Goal: Task Accomplishment & Management: Use online tool/utility

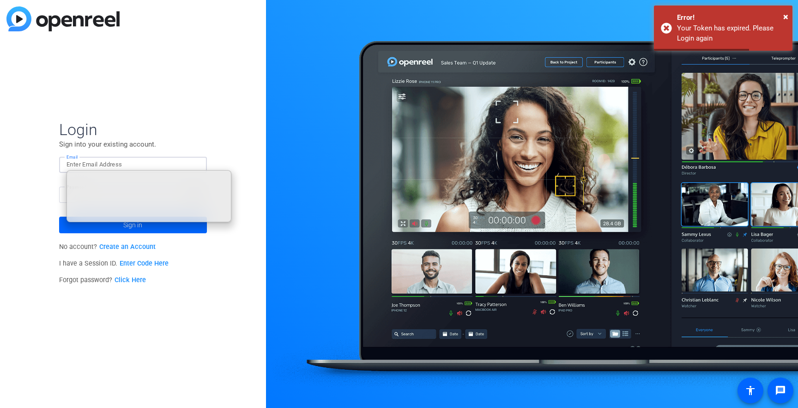
type input "[EMAIL_ADDRESS][DOMAIN_NAME]"
click at [231, 278] on div "Login Sign into your existing account. Email tfredericks@heartland.com Password…" at bounding box center [133, 204] width 266 height 408
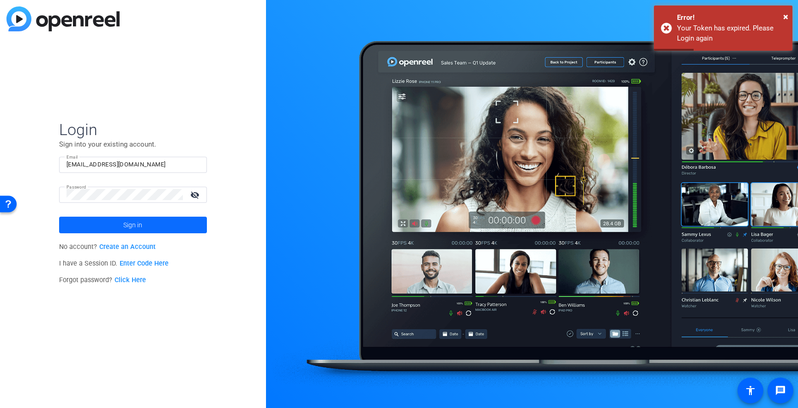
click at [168, 225] on span at bounding box center [133, 225] width 148 height 22
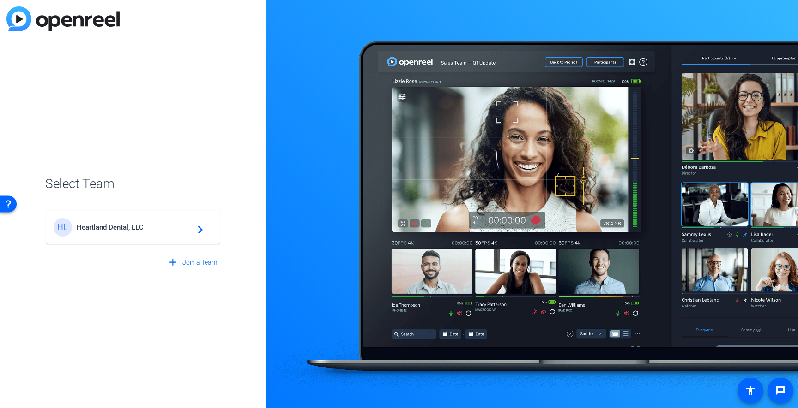
click at [96, 238] on mat-card-content "HL Heartland Dental, LLC navigate_next" at bounding box center [133, 227] width 174 height 33
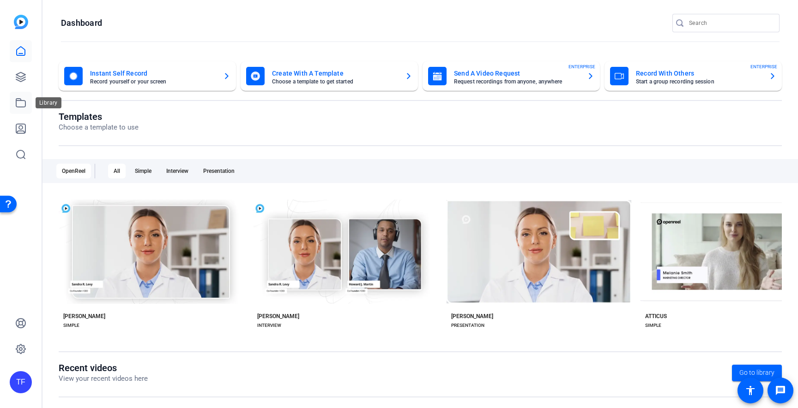
click at [27, 101] on link at bounding box center [21, 103] width 22 height 22
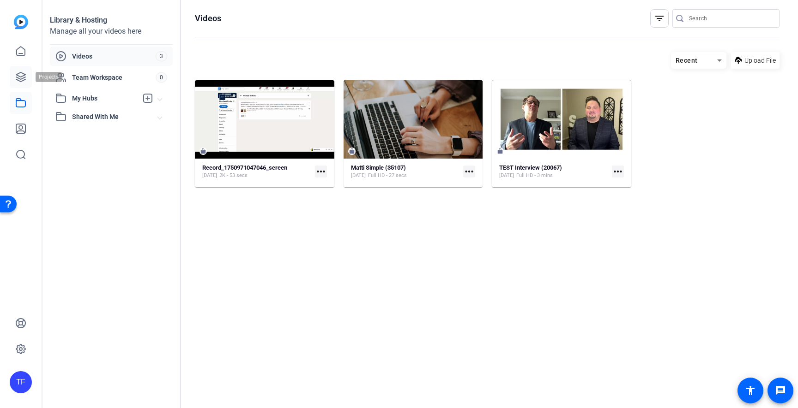
click at [26, 80] on link at bounding box center [21, 77] width 22 height 22
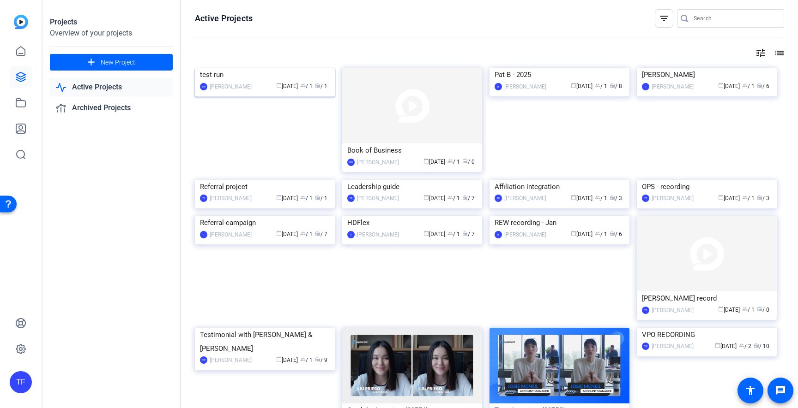
click at [245, 68] on img at bounding box center [265, 68] width 140 height 0
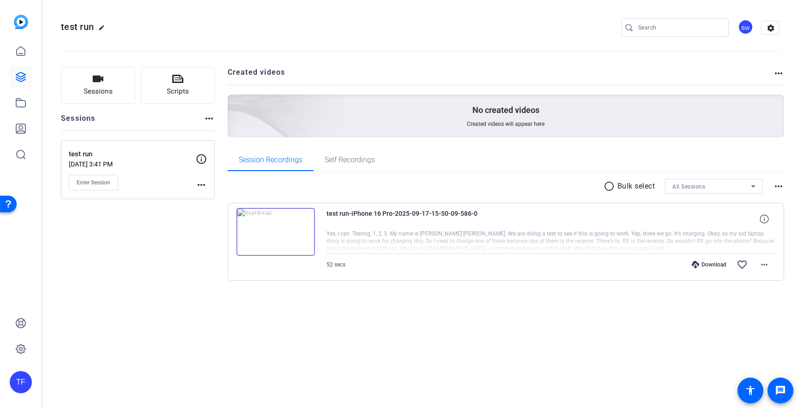
click at [297, 238] on img at bounding box center [275, 232] width 78 height 48
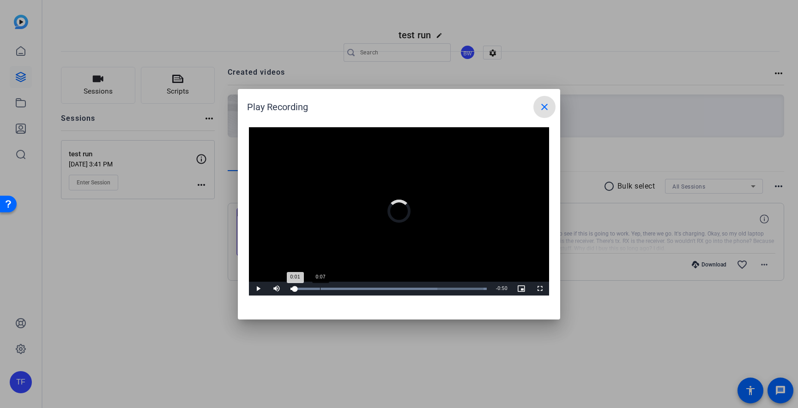
drag, startPoint x: 295, startPoint y: 287, endPoint x: 325, endPoint y: 287, distance: 30.5
click at [295, 288] on div "0:01" at bounding box center [292, 289] width 5 height 2
drag, startPoint x: 330, startPoint y: 288, endPoint x: 365, endPoint y: 288, distance: 34.6
click at [365, 288] on div "Loaded : 100.00% 0:18 0:18" at bounding box center [388, 289] width 196 height 2
drag, startPoint x: 375, startPoint y: 289, endPoint x: 386, endPoint y: 289, distance: 10.6
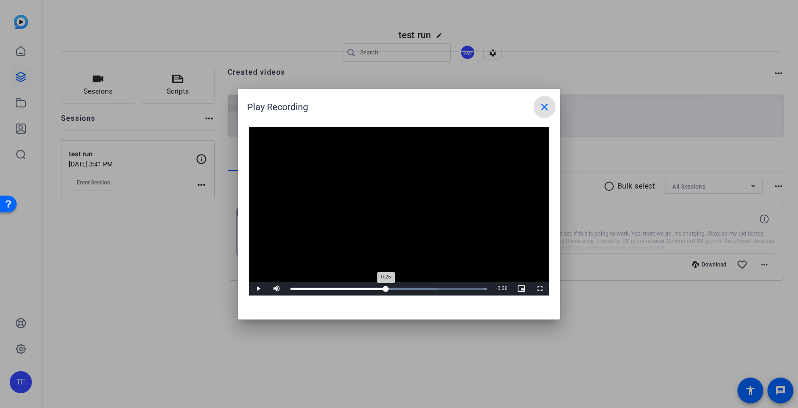
click at [386, 289] on div "Loaded : 100.00% 0:25 0:25" at bounding box center [388, 289] width 196 height 2
drag, startPoint x: 399, startPoint y: 288, endPoint x: 407, endPoint y: 287, distance: 7.9
click at [407, 287] on div "Loaded : 100.00% 0:28 0:28" at bounding box center [388, 289] width 205 height 14
drag, startPoint x: 408, startPoint y: 287, endPoint x: 414, endPoint y: 287, distance: 6.0
click at [414, 287] on div "Loaded : 100.00% 0:32 0:31" at bounding box center [388, 289] width 205 height 14
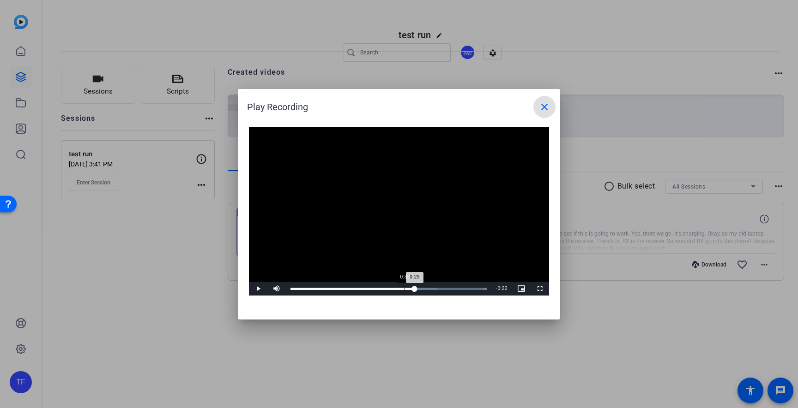
drag, startPoint x: 414, startPoint y: 287, endPoint x: 403, endPoint y: 287, distance: 10.6
click at [403, 287] on div "Loaded : 100.00% 0:30 0:29" at bounding box center [388, 289] width 205 height 14
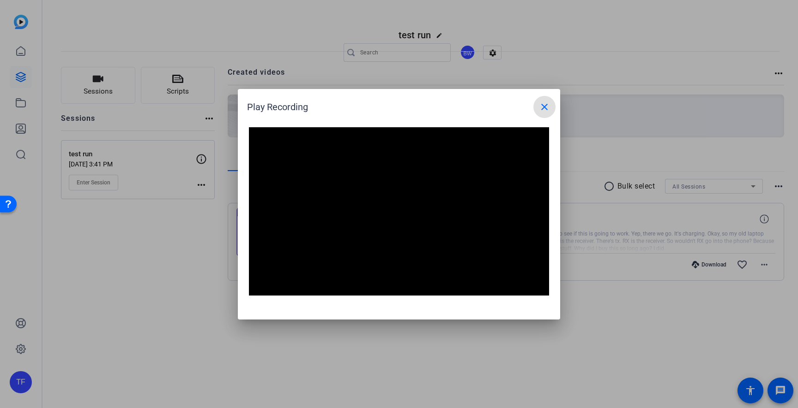
click at [542, 103] on mat-icon "close" at bounding box center [544, 107] width 11 height 11
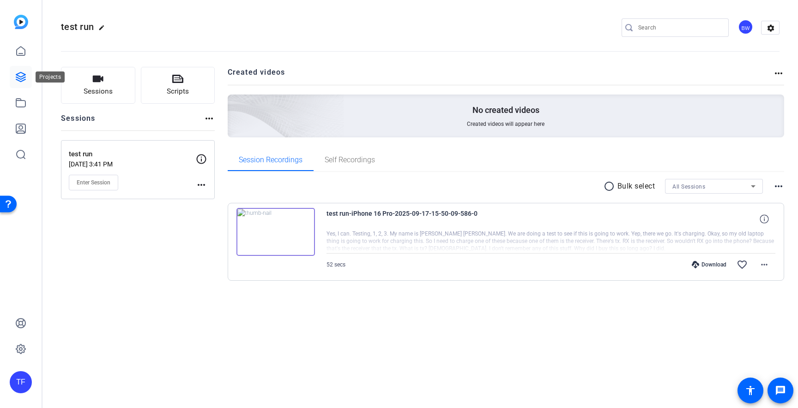
click at [22, 77] on icon at bounding box center [20, 77] width 11 height 11
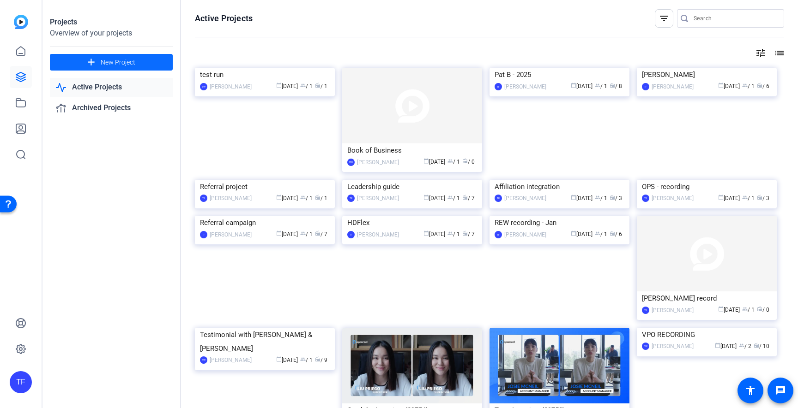
click at [102, 61] on span "New Project" at bounding box center [118, 63] width 35 height 10
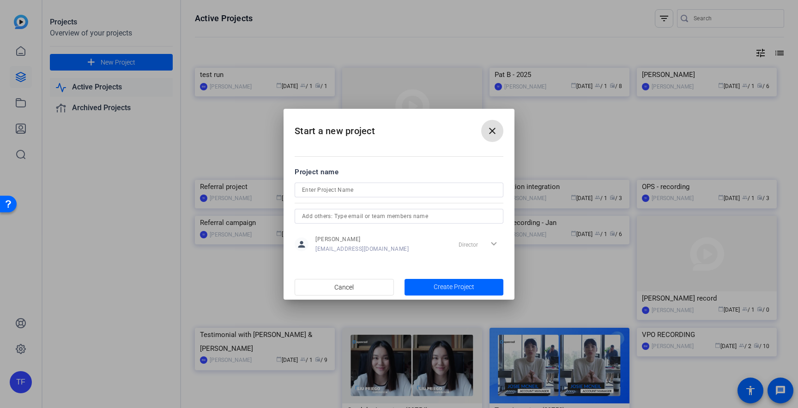
click at [492, 133] on mat-icon "close" at bounding box center [491, 131] width 11 height 11
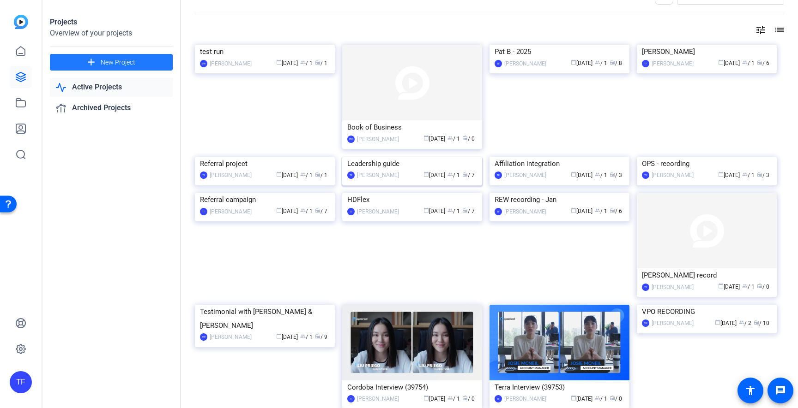
scroll to position [41, 0]
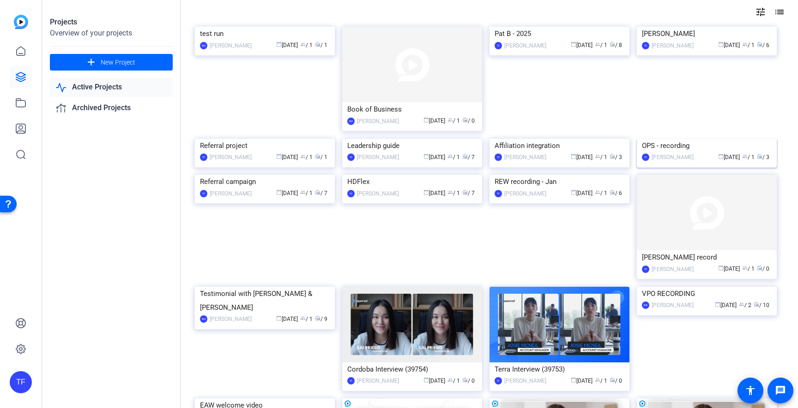
click at [670, 153] on div "OPS - recording" at bounding box center [707, 146] width 130 height 14
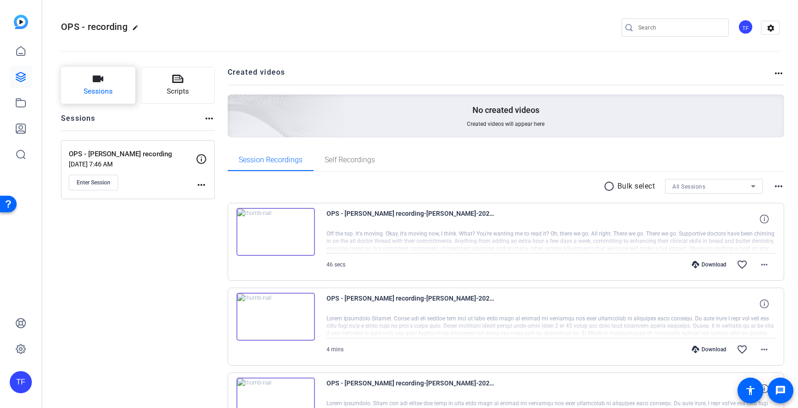
click at [94, 89] on span "Sessions" at bounding box center [98, 91] width 29 height 11
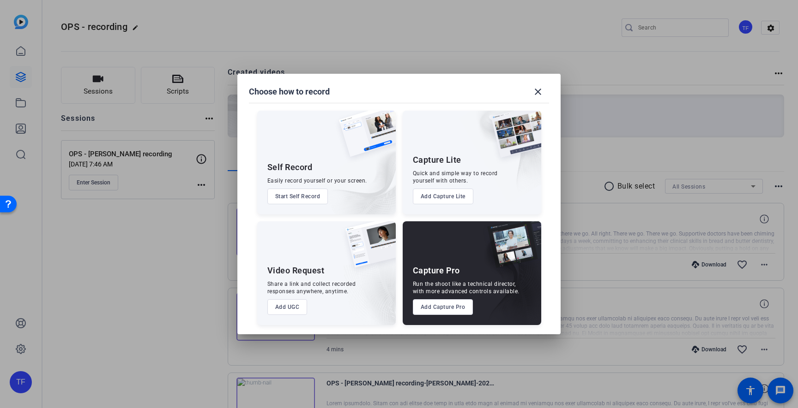
click at [437, 311] on button "Add Capture Pro" at bounding box center [443, 308] width 60 height 16
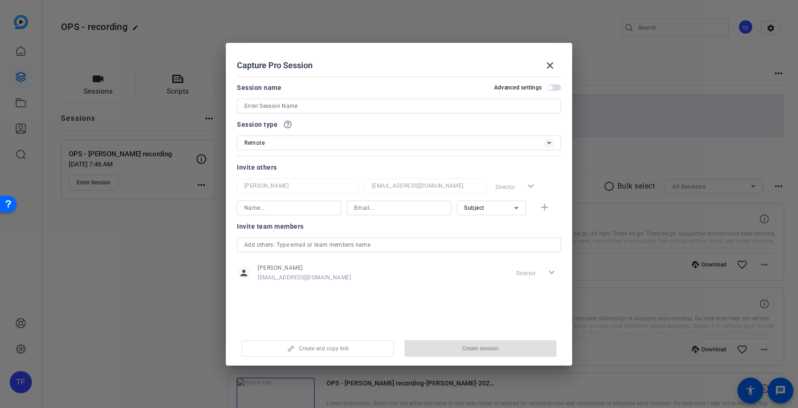
click at [319, 104] on input at bounding box center [398, 106] width 309 height 11
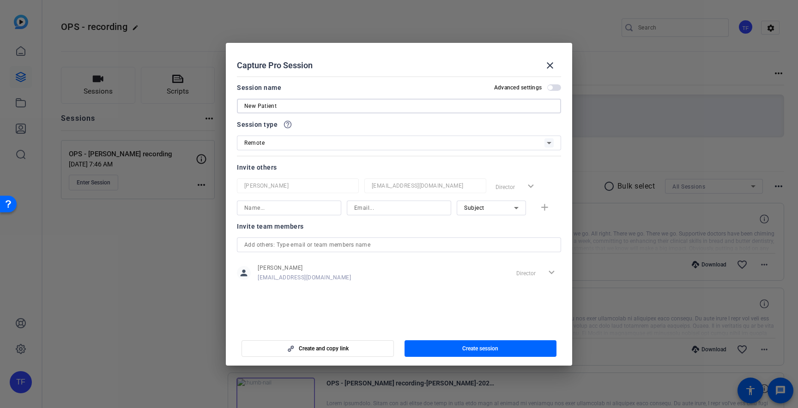
drag, startPoint x: 277, startPoint y: 103, endPoint x: 228, endPoint y: 104, distance: 48.9
click at [228, 104] on mat-dialog-content "Session name Advanced settings New Patient Session type help_outline Remote Inv…" at bounding box center [399, 201] width 346 height 256
type input "w"
type input "Welcoming New Patients"
click at [559, 88] on span "button" at bounding box center [554, 87] width 14 height 6
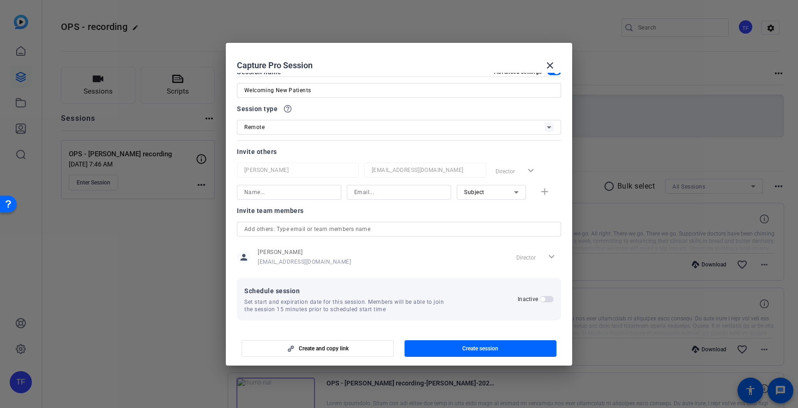
scroll to position [18, 0]
click at [454, 348] on span "button" at bounding box center [480, 349] width 152 height 22
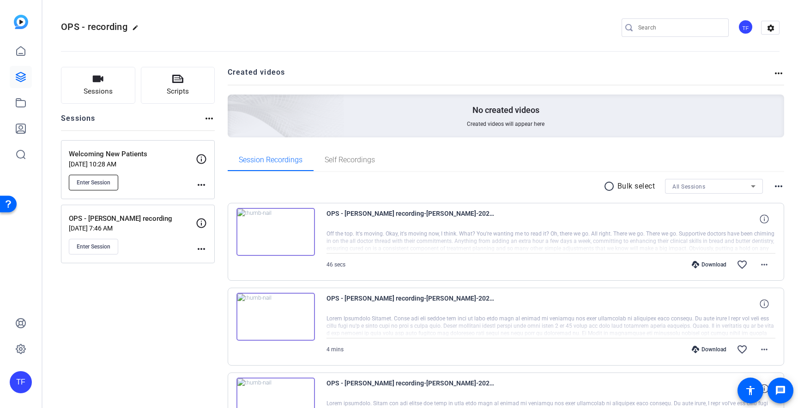
click at [106, 185] on span "Enter Session" at bounding box center [94, 182] width 34 height 7
click at [138, 29] on mat-icon "edit" at bounding box center [137, 29] width 11 height 11
click at [105, 29] on input "OPS - recording" at bounding box center [98, 27] width 60 height 11
drag, startPoint x: 111, startPoint y: 28, endPoint x: 20, endPoint y: 28, distance: 90.9
click at [20, 28] on mat-sidenav-container "TF OPS - recording check_circle clear TF settings Sessions Scripts Sessions mor…" at bounding box center [399, 204] width 798 height 408
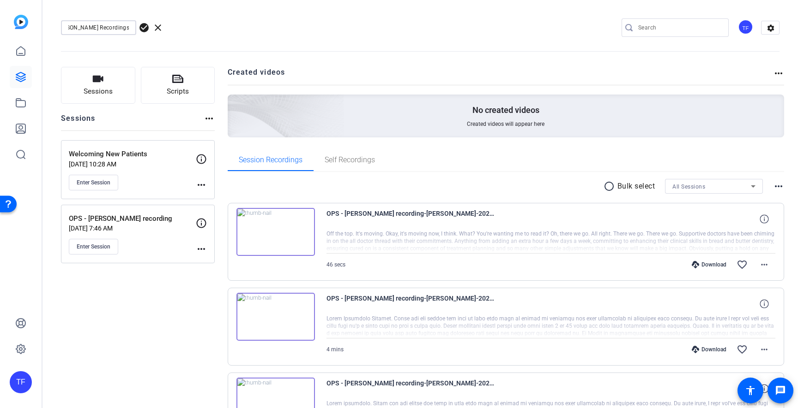
scroll to position [0, 18]
type input "[PERSON_NAME] Recordings 2025"
click at [144, 26] on span "check_circle" at bounding box center [143, 27] width 11 height 11
click at [114, 95] on button "Sessions" at bounding box center [98, 85] width 74 height 37
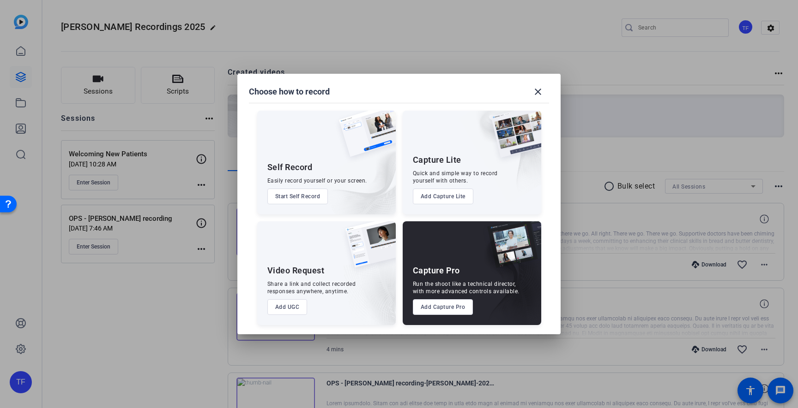
click at [118, 170] on div at bounding box center [399, 204] width 798 height 408
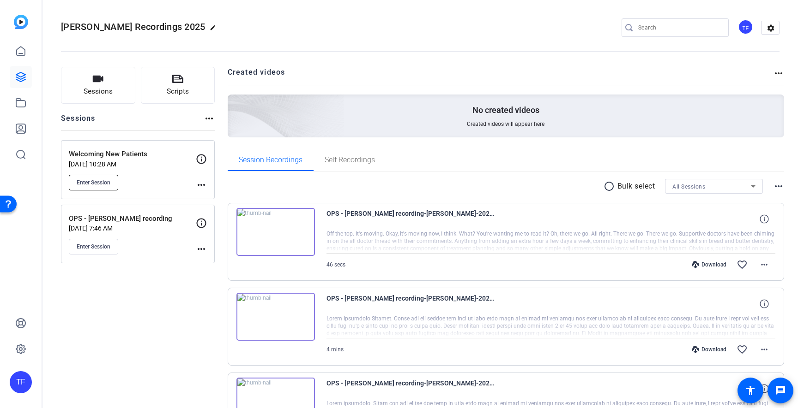
click at [104, 182] on span "Enter Session" at bounding box center [94, 182] width 34 height 7
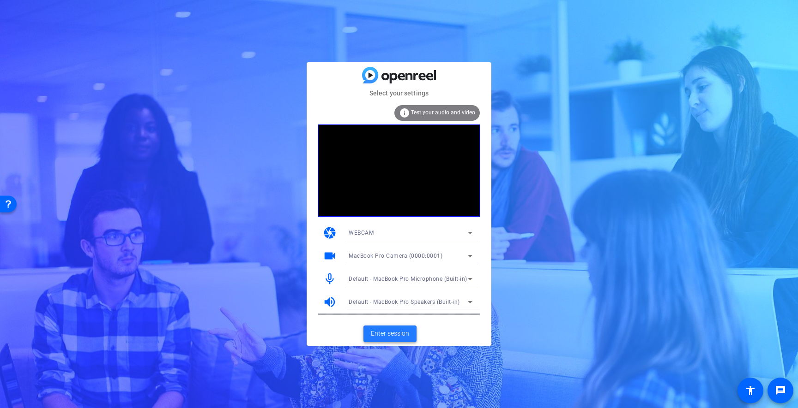
click at [392, 337] on span "Enter session" at bounding box center [390, 334] width 38 height 10
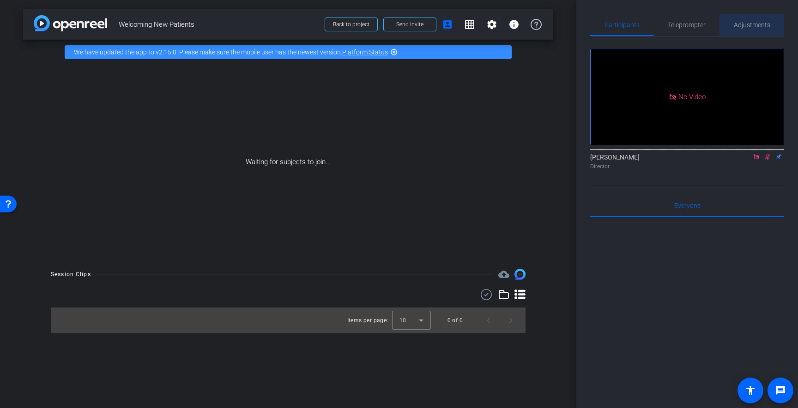
click at [732, 23] on div "Adjustments" at bounding box center [751, 25] width 65 height 22
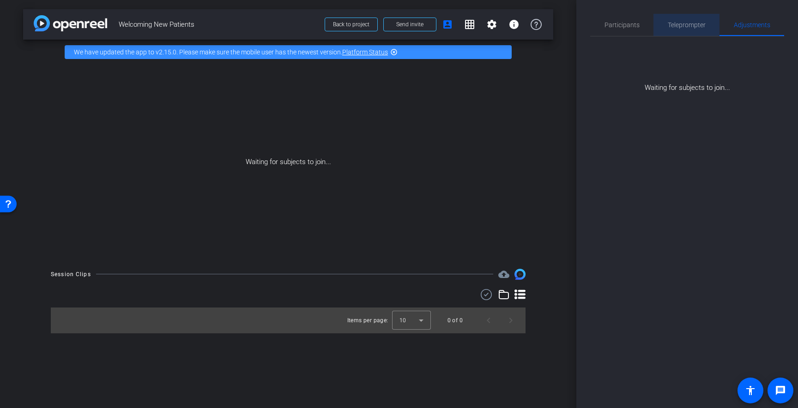
click at [699, 25] on span "Teleprompter" at bounding box center [686, 25] width 38 height 6
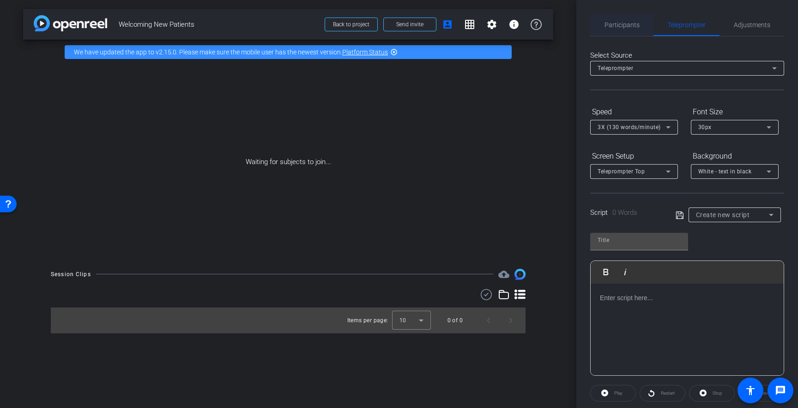
click at [628, 29] on span "Participants" at bounding box center [621, 25] width 35 height 22
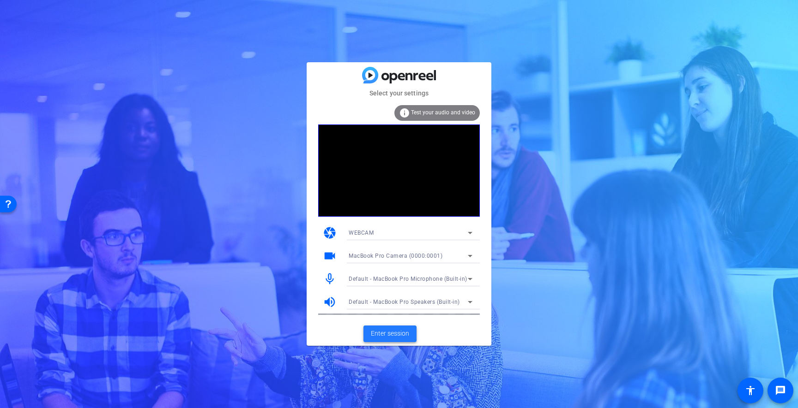
click at [381, 327] on span at bounding box center [389, 334] width 53 height 22
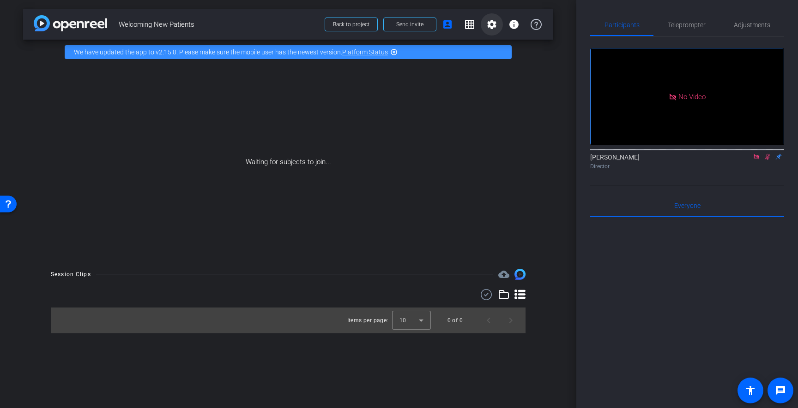
click at [492, 27] on mat-icon "settings" at bounding box center [491, 24] width 11 height 11
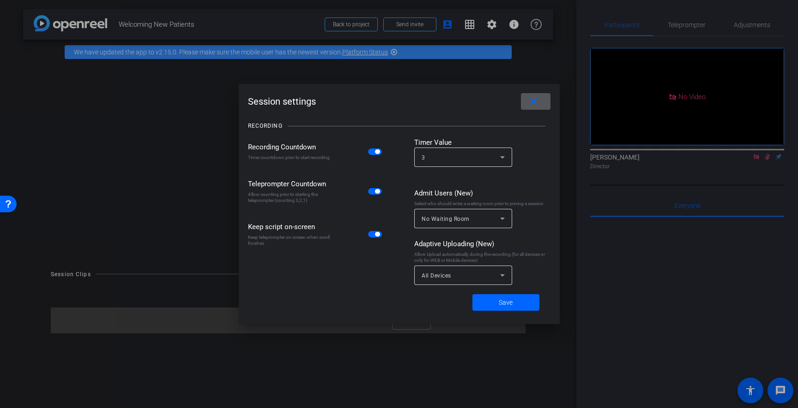
click at [469, 23] on div at bounding box center [399, 204] width 798 height 408
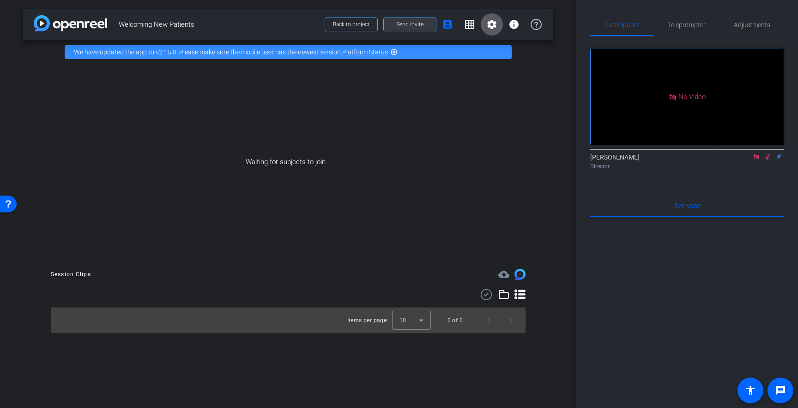
click at [396, 20] on span at bounding box center [410, 24] width 52 height 22
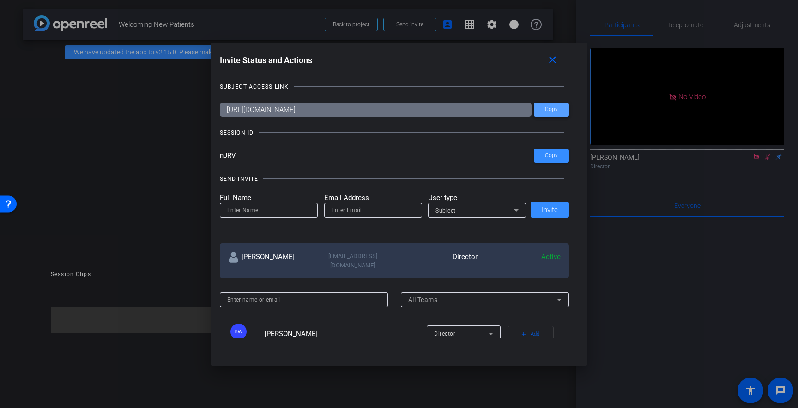
click at [556, 111] on span "Copy" at bounding box center [551, 109] width 13 height 7
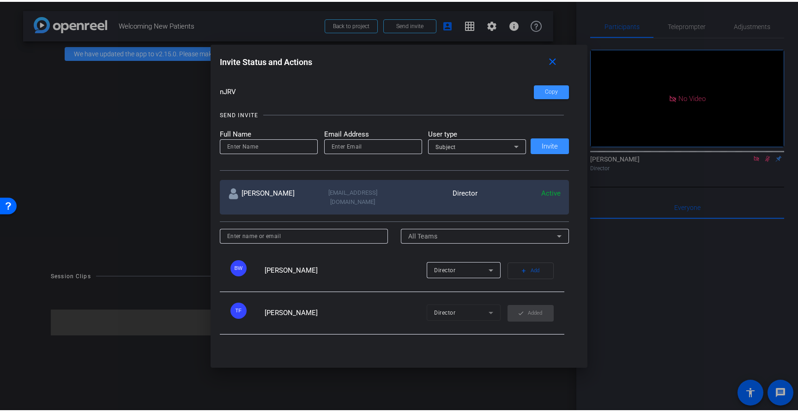
scroll to position [22, 0]
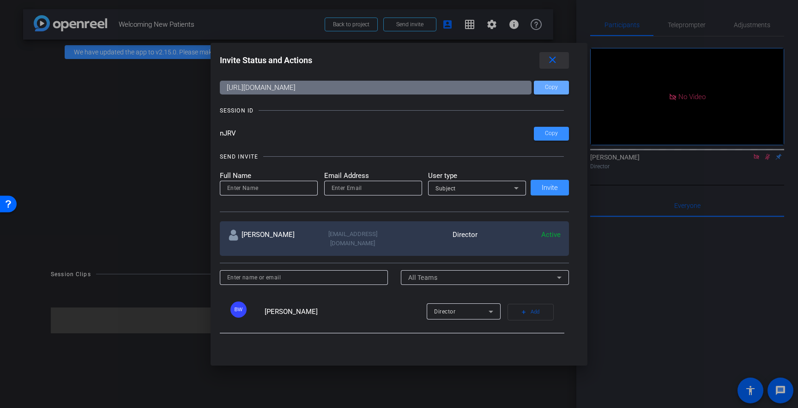
click at [552, 60] on mat-icon "close" at bounding box center [552, 60] width 12 height 12
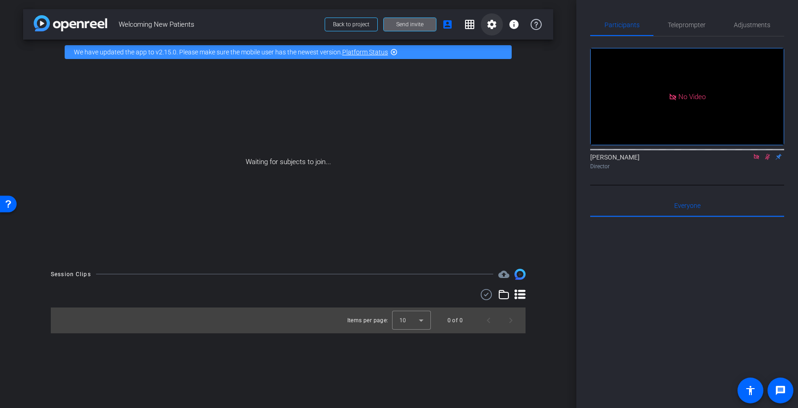
click at [492, 26] on mat-icon "settings" at bounding box center [491, 24] width 11 height 11
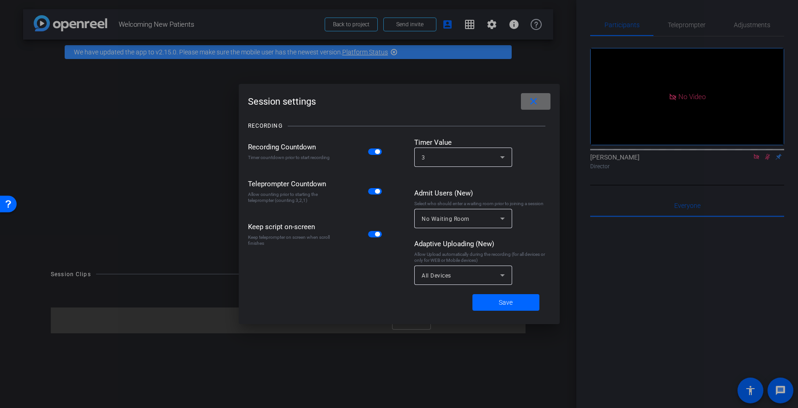
click at [540, 104] on span at bounding box center [536, 101] width 30 height 22
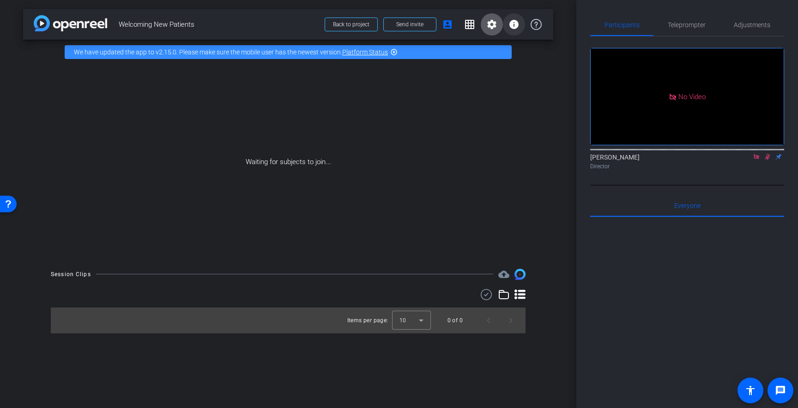
click at [515, 26] on mat-icon "info" at bounding box center [513, 24] width 11 height 11
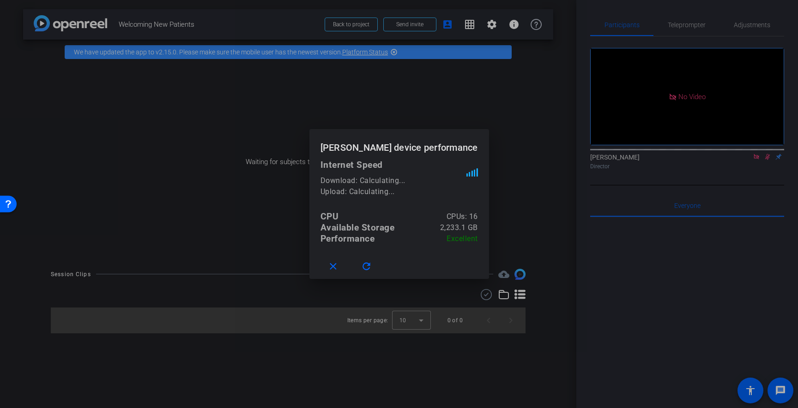
click at [534, 121] on div at bounding box center [399, 204] width 798 height 408
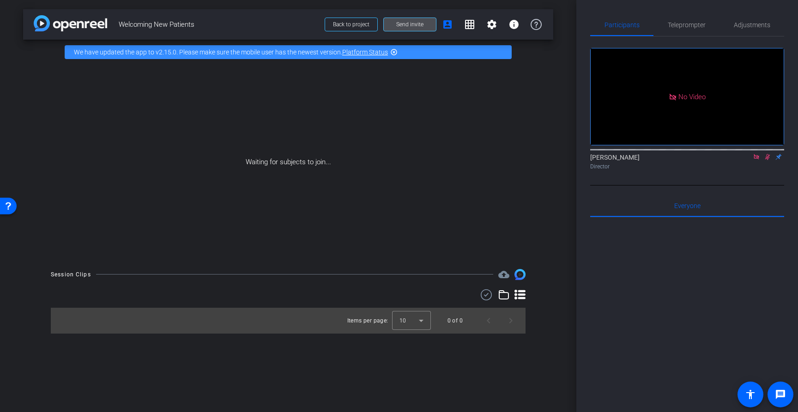
click at [392, 24] on span at bounding box center [410, 24] width 52 height 22
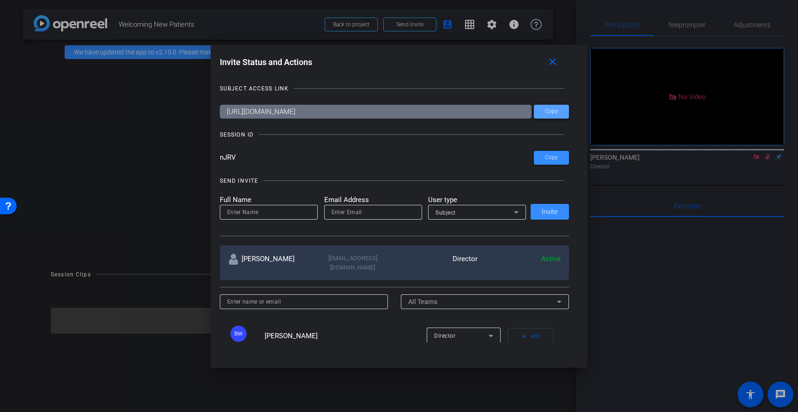
click at [558, 114] on span at bounding box center [551, 112] width 35 height 22
click at [556, 56] on mat-icon "close" at bounding box center [552, 62] width 12 height 12
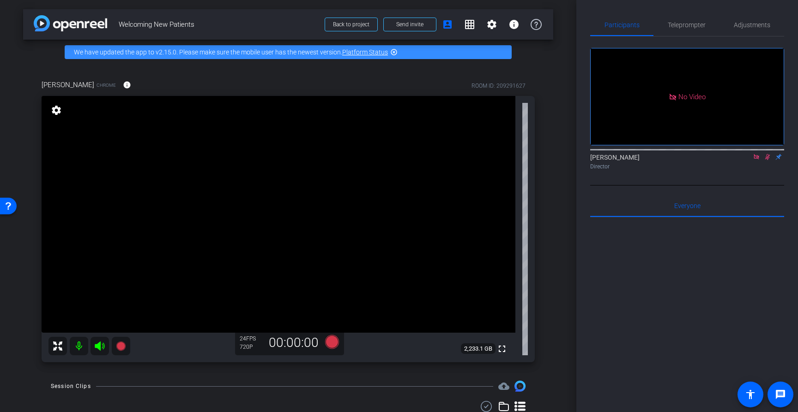
click at [756, 160] on icon at bounding box center [755, 157] width 7 height 6
click at [760, 161] on mat-icon at bounding box center [755, 157] width 11 height 8
click at [748, 22] on span "Adjustments" at bounding box center [751, 25] width 36 height 6
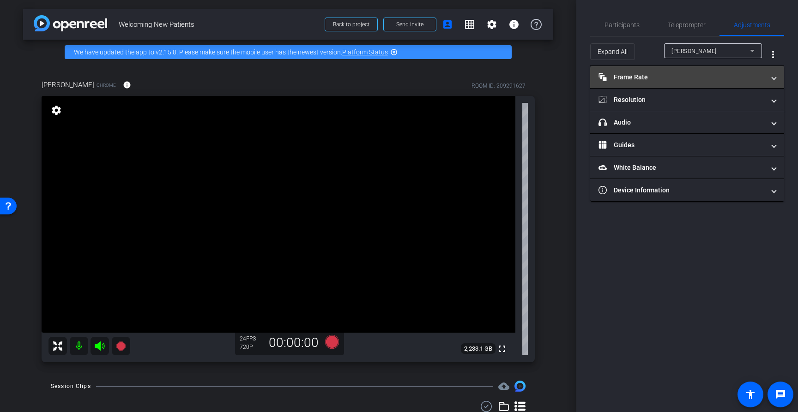
click at [639, 80] on mat-panel-title "Frame Rate Frame Rate" at bounding box center [681, 77] width 166 height 10
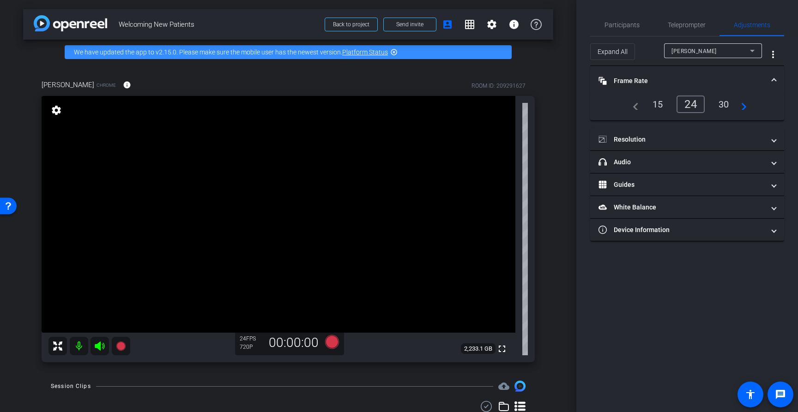
click at [723, 103] on div "30" at bounding box center [723, 104] width 24 height 16
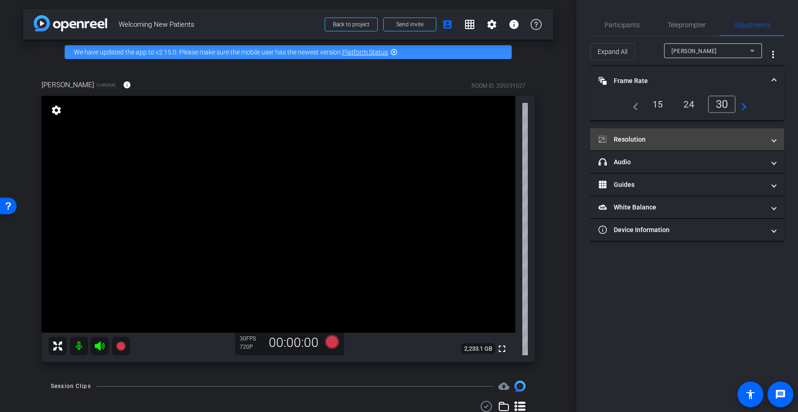
click at [627, 143] on mat-panel-title "Resolution" at bounding box center [681, 140] width 166 height 10
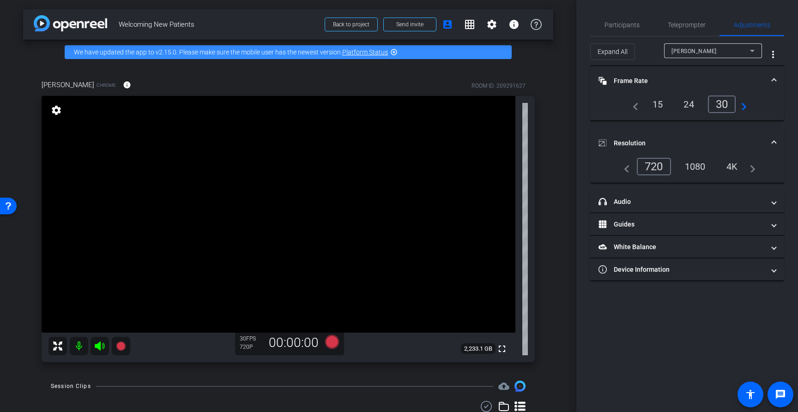
click at [728, 167] on div "4K" at bounding box center [731, 167] width 25 height 16
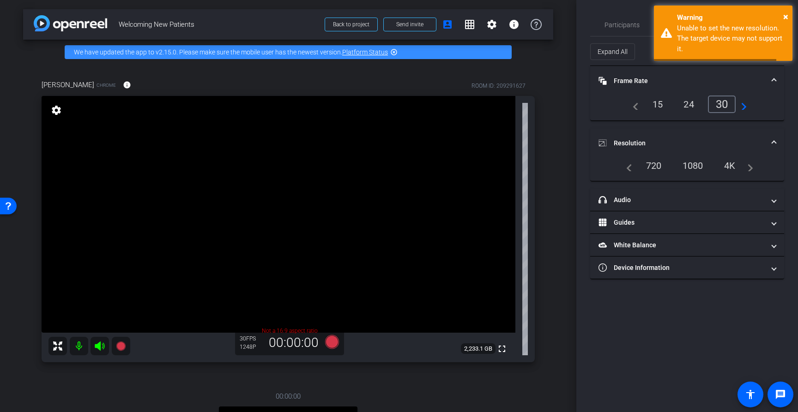
click at [694, 168] on div "1080" at bounding box center [692, 166] width 35 height 16
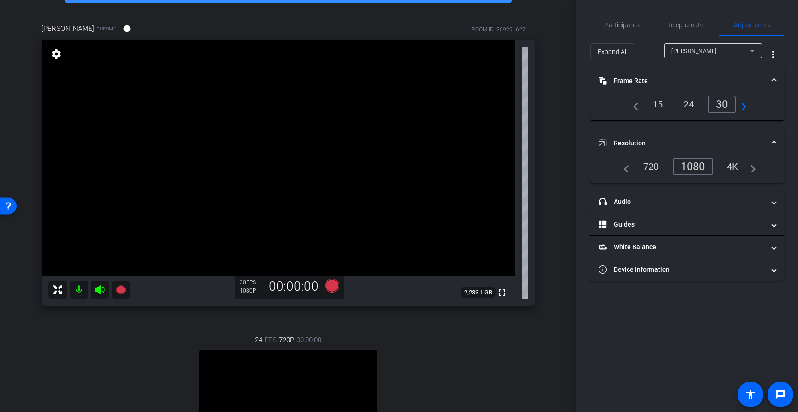
scroll to position [89, 0]
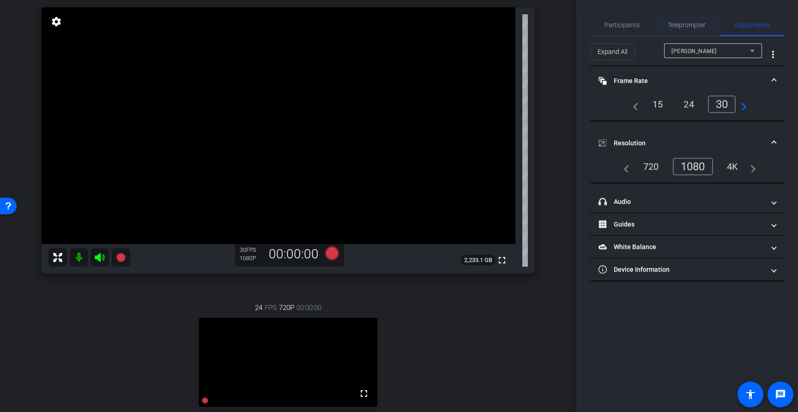
click at [689, 25] on span "Teleprompter" at bounding box center [686, 25] width 38 height 6
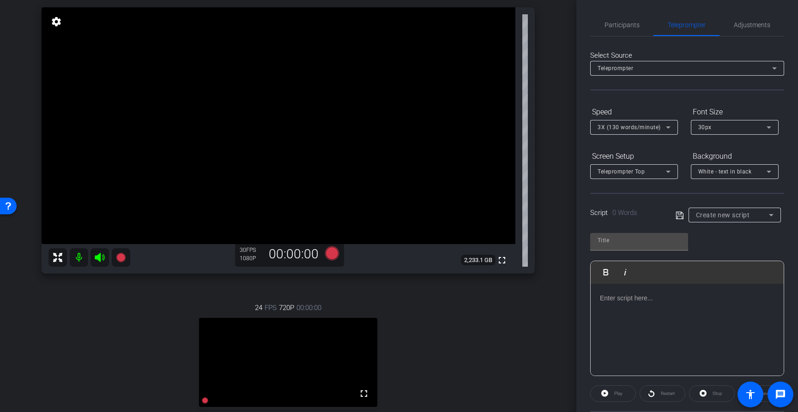
click at [585, 375] on div "Participants Teleprompter Adjustments settings Teresa Fredericks flip Director …" at bounding box center [687, 206] width 222 height 412
click at [647, 306] on div at bounding box center [686, 330] width 193 height 92
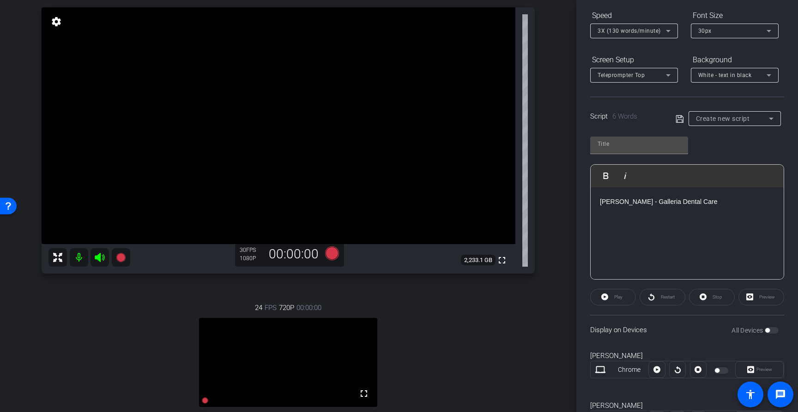
scroll to position [105, 0]
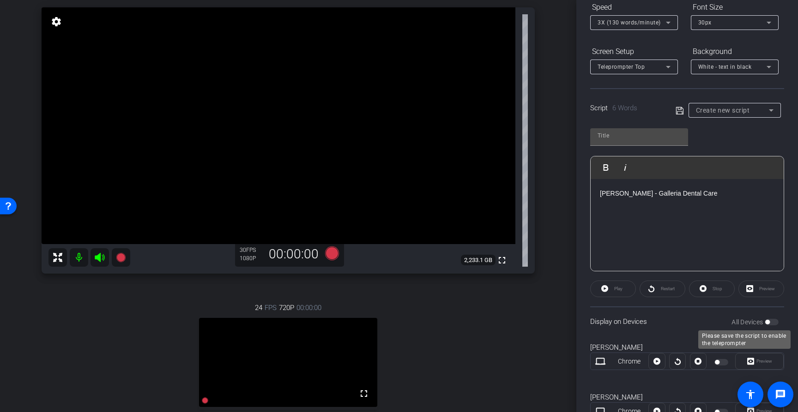
click at [774, 321] on div "All Devices" at bounding box center [754, 322] width 47 height 9
click at [774, 323] on div "All Devices" at bounding box center [754, 322] width 47 height 9
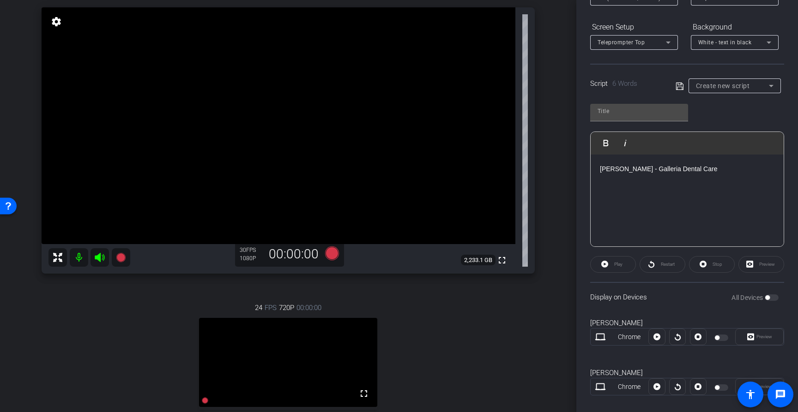
scroll to position [130, 0]
click at [773, 299] on div "All Devices" at bounding box center [754, 296] width 47 height 9
click at [781, 296] on div "Display on Devices All Devices" at bounding box center [687, 296] width 194 height 30
click at [710, 210] on div "Dionne Collins - Galleria Dental Care" at bounding box center [686, 200] width 193 height 92
click at [675, 84] on icon at bounding box center [678, 84] width 7 height 7
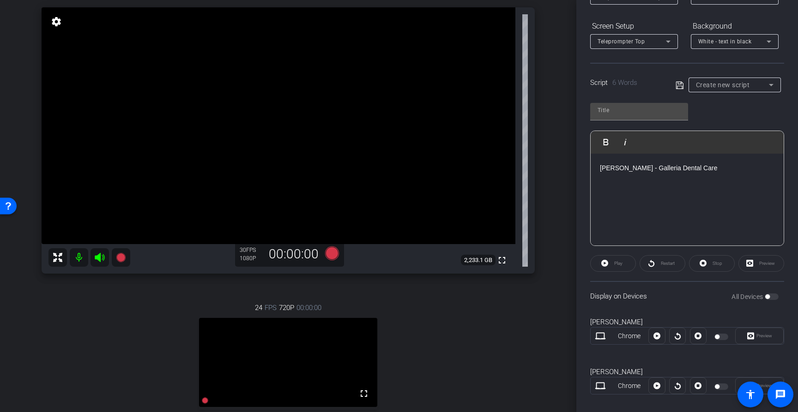
type input "Default title 4205"
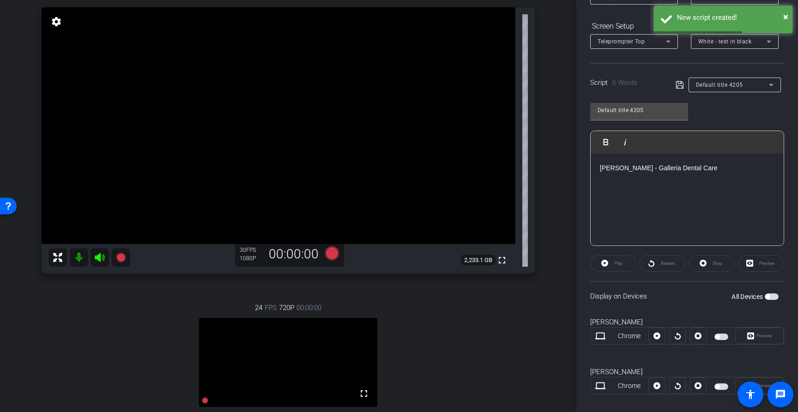
click at [775, 297] on span "button" at bounding box center [771, 297] width 14 height 6
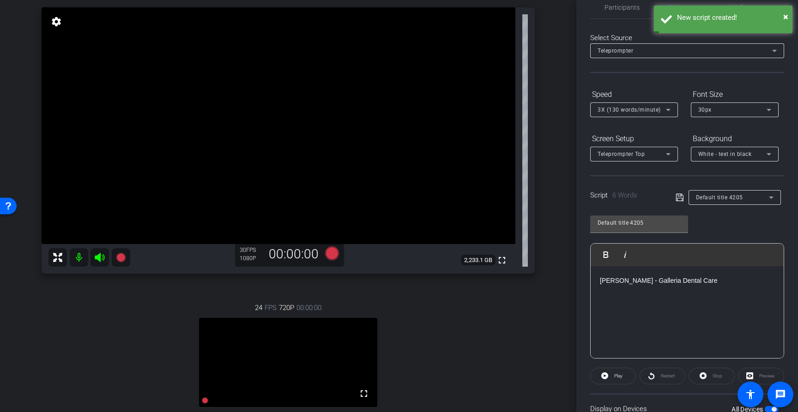
scroll to position [12, 0]
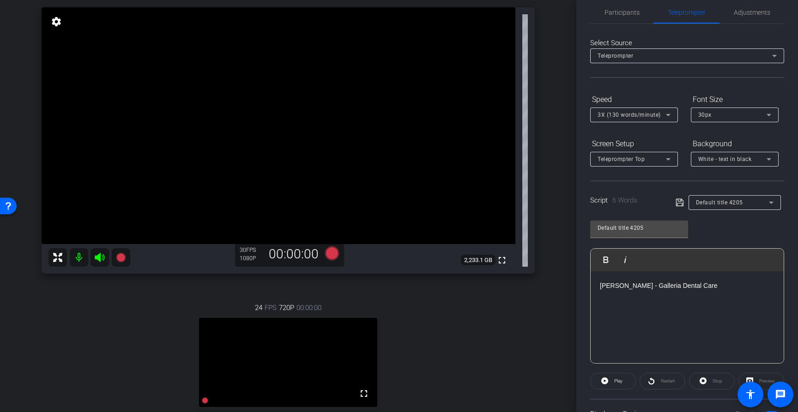
click at [654, 122] on div at bounding box center [634, 127] width 88 height 10
click at [650, 112] on span "3X (130 words/minute)" at bounding box center [628, 115] width 63 height 6
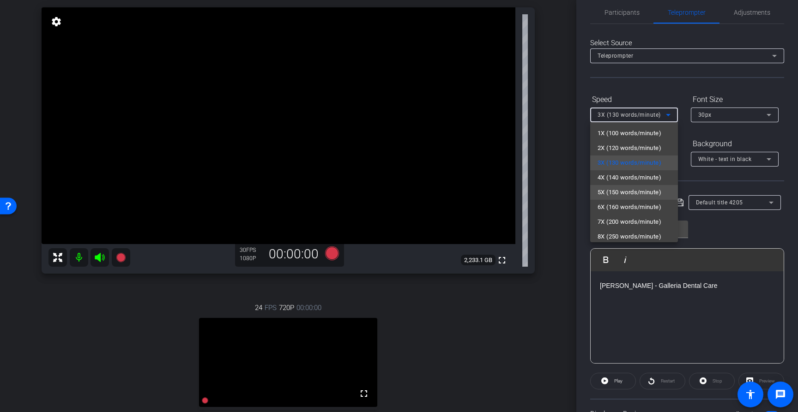
click at [639, 188] on span "5X (150 words/minute)" at bounding box center [629, 192] width 64 height 11
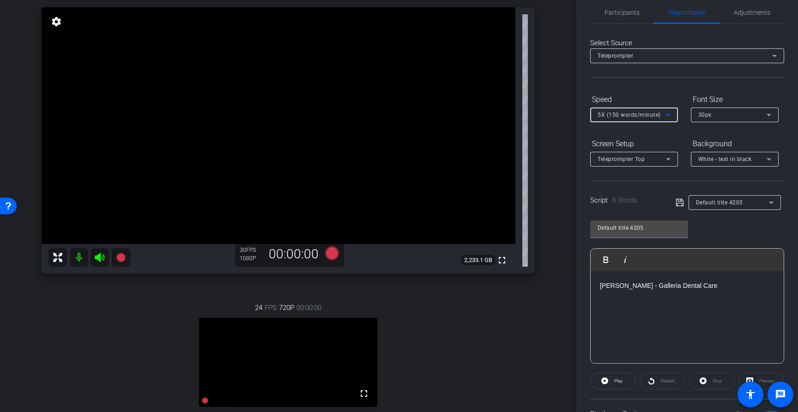
click at [671, 113] on icon at bounding box center [667, 114] width 11 height 11
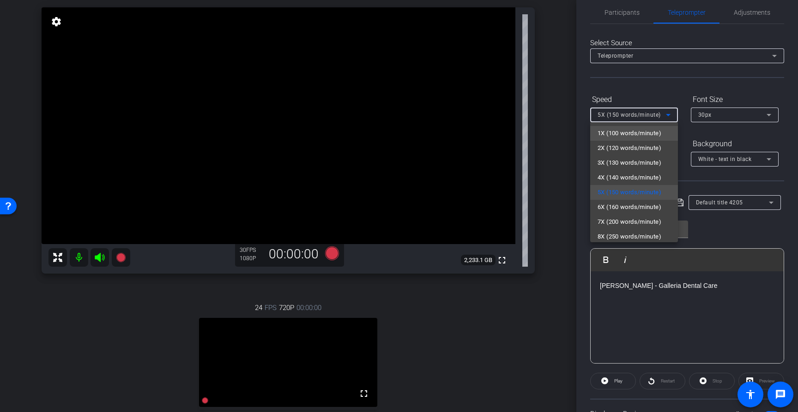
click at [657, 128] on span "1X (100 words/minute)" at bounding box center [629, 133] width 64 height 11
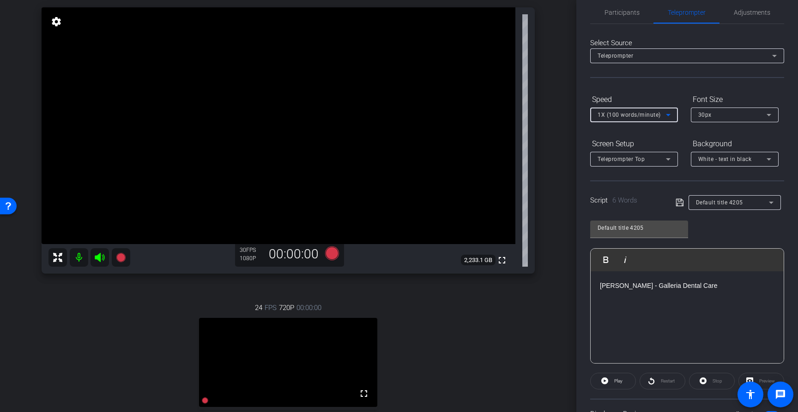
click at [678, 287] on span "Dionne Collins - Galleria Dental Care" at bounding box center [658, 285] width 117 height 7
click at [766, 113] on icon at bounding box center [768, 114] width 11 height 11
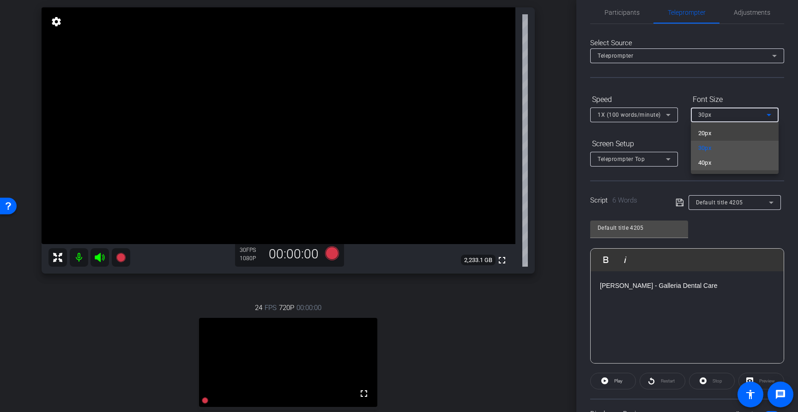
click at [716, 162] on mat-option "40px" at bounding box center [734, 163] width 88 height 15
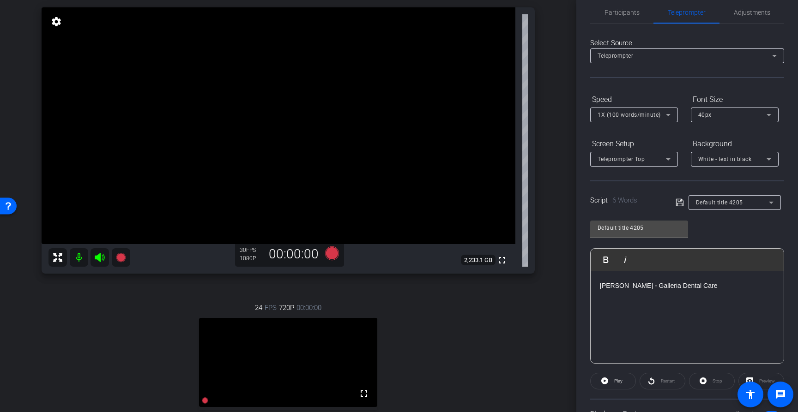
click at [722, 307] on div "Dionne Collins - Galleria Dental Care" at bounding box center [686, 317] width 193 height 92
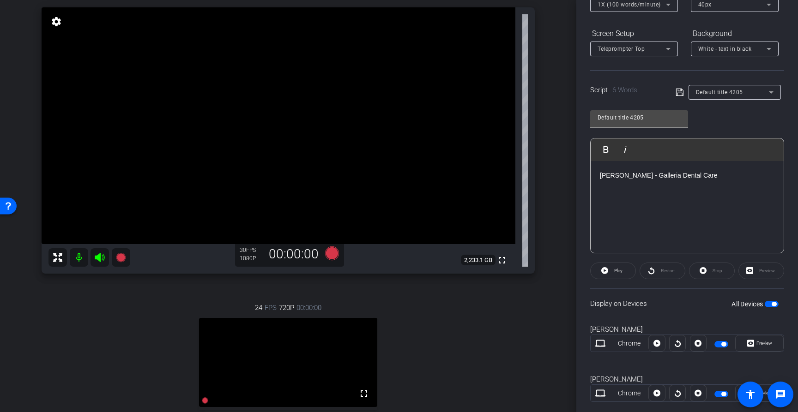
scroll to position [135, 0]
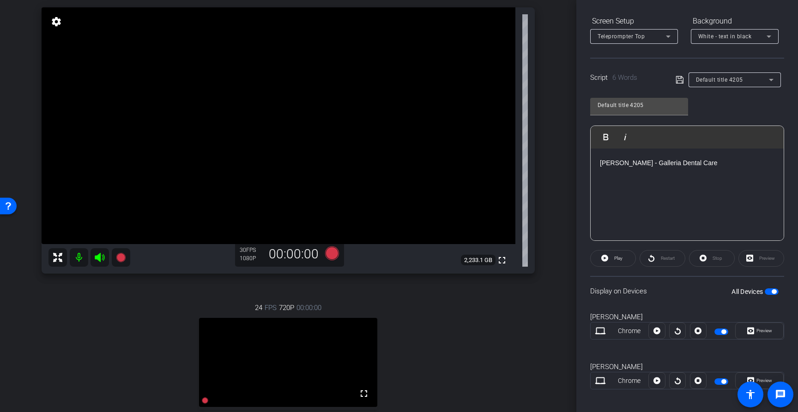
click at [678, 80] on icon at bounding box center [679, 79] width 8 height 11
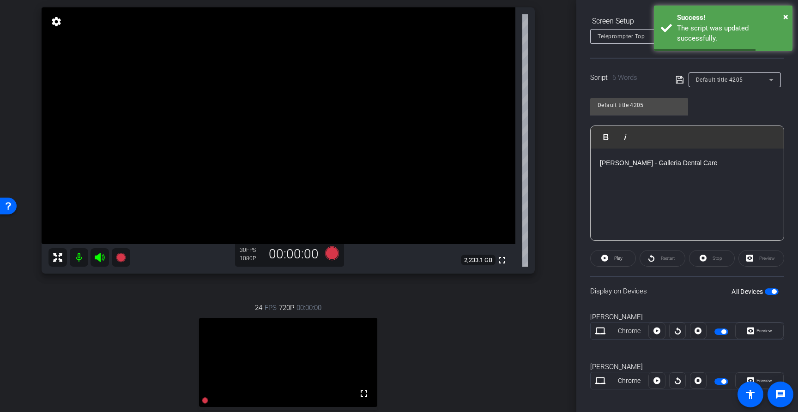
scroll to position [142, 0]
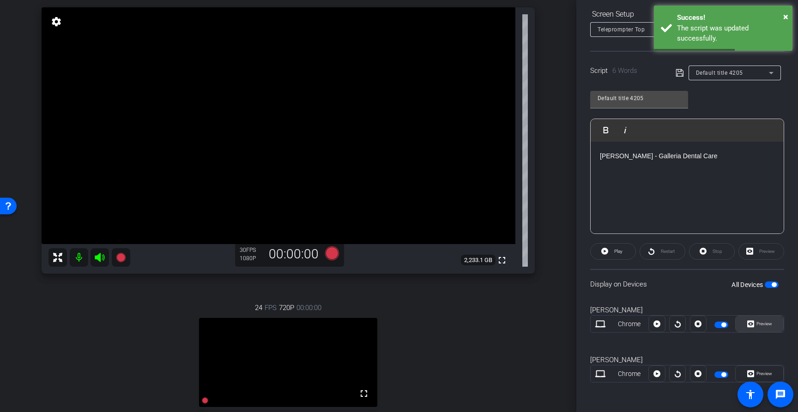
click at [756, 319] on span "Preview" at bounding box center [763, 324] width 18 height 13
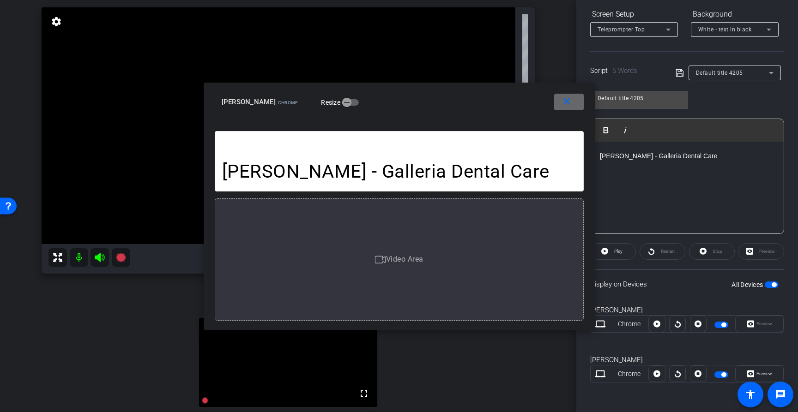
click at [571, 106] on mat-icon "close" at bounding box center [567, 102] width 12 height 12
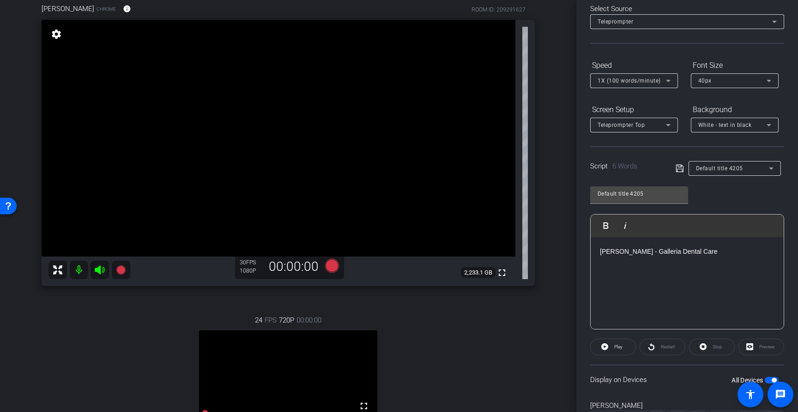
scroll to position [0, 0]
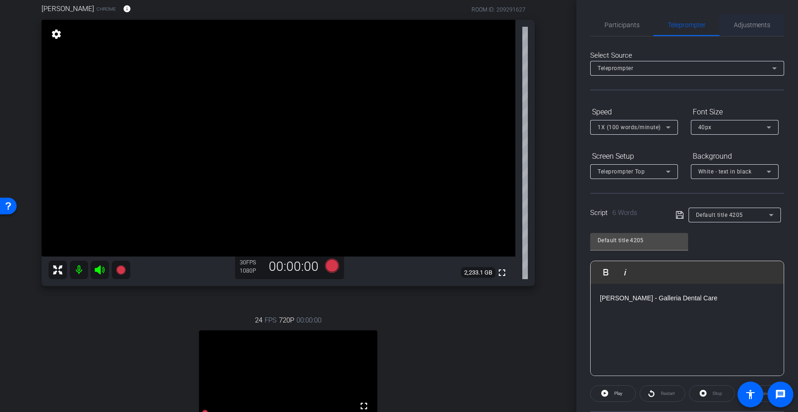
click at [744, 22] on span "Adjustments" at bounding box center [751, 25] width 36 height 6
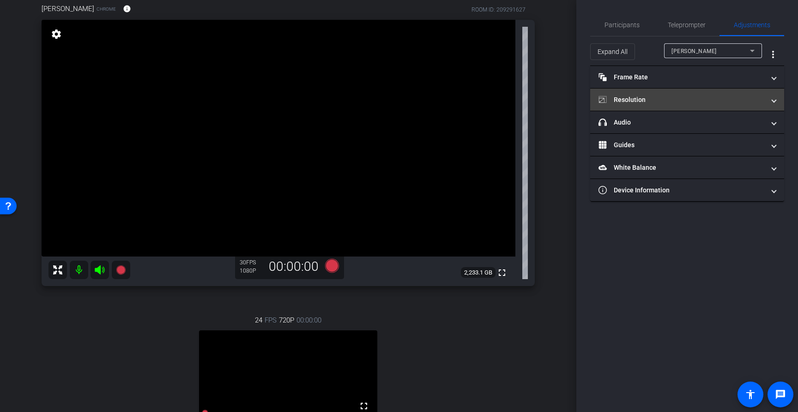
click at [649, 101] on mat-panel-title "Resolution" at bounding box center [681, 100] width 166 height 10
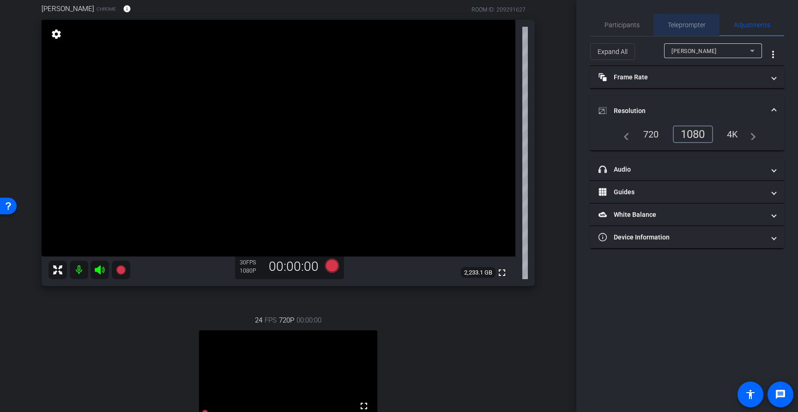
click at [690, 26] on span "Teleprompter" at bounding box center [686, 25] width 38 height 6
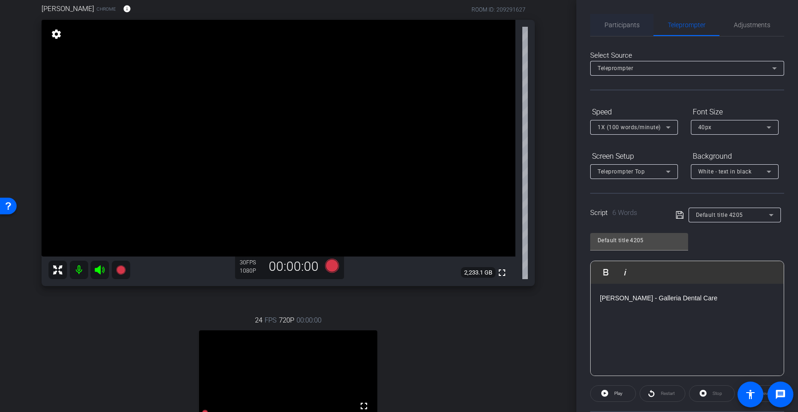
click at [632, 22] on span "Participants" at bounding box center [621, 25] width 35 height 6
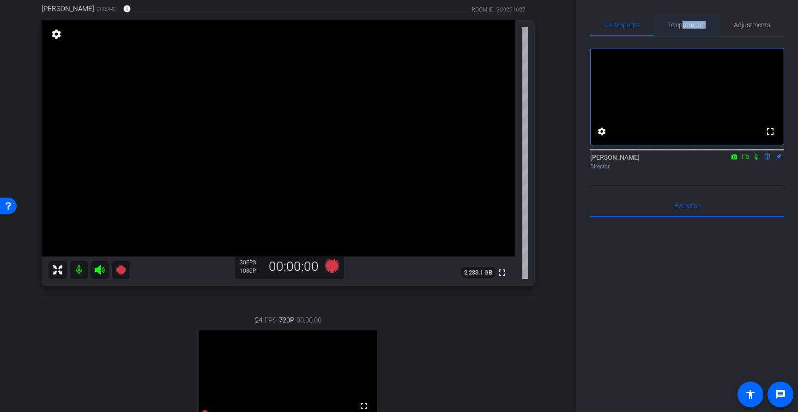
click at [681, 28] on span "Teleprompter" at bounding box center [686, 25] width 38 height 22
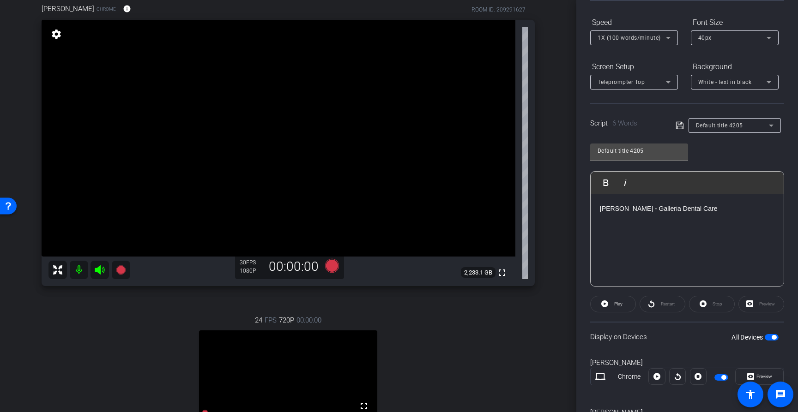
scroll to position [91, 0]
click at [768, 336] on span "button" at bounding box center [771, 335] width 14 height 6
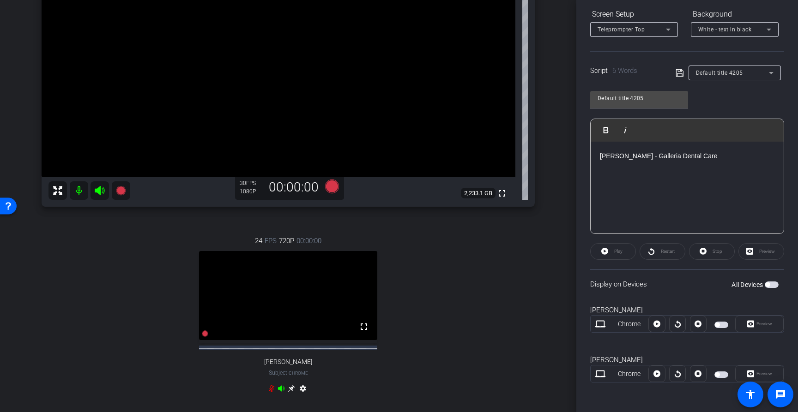
scroll to position [159, 0]
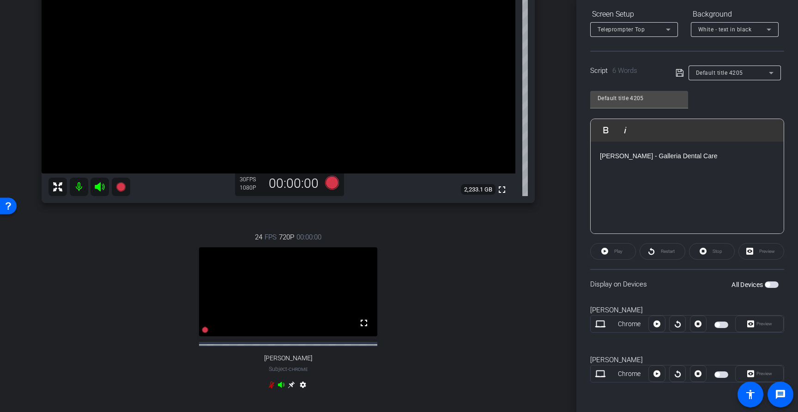
click at [269, 389] on icon at bounding box center [271, 384] width 7 height 7
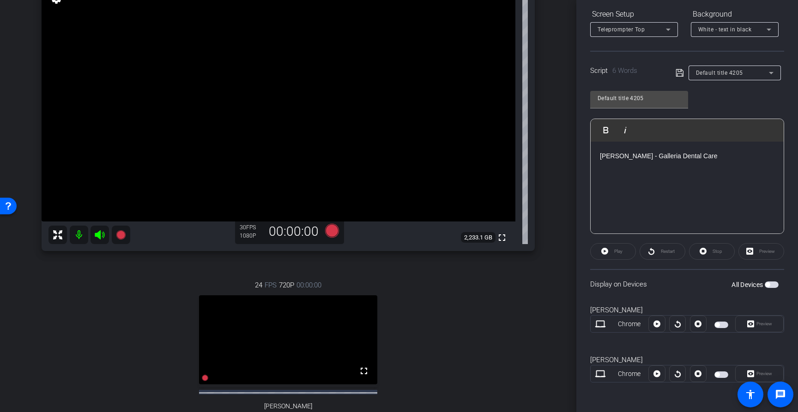
scroll to position [96, 0]
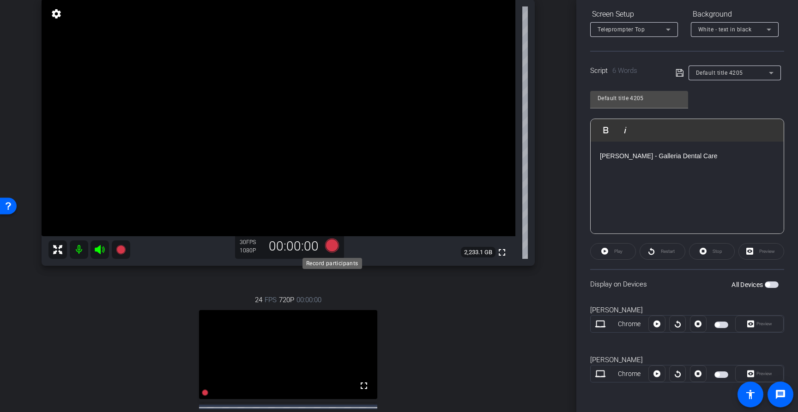
click at [333, 248] on icon at bounding box center [332, 246] width 14 height 14
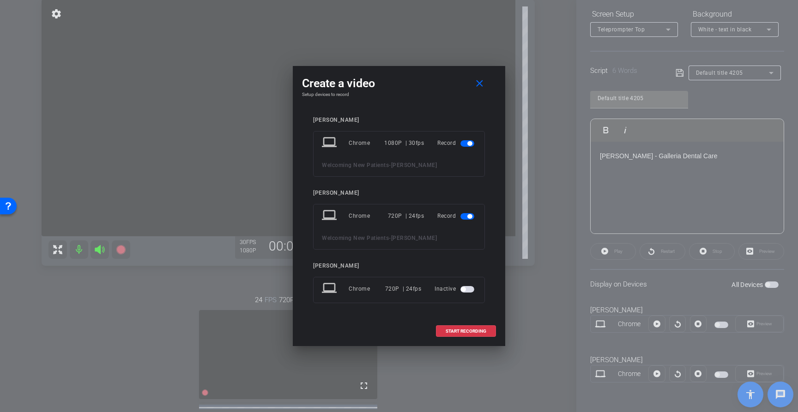
click at [462, 216] on span "button" at bounding box center [467, 216] width 14 height 6
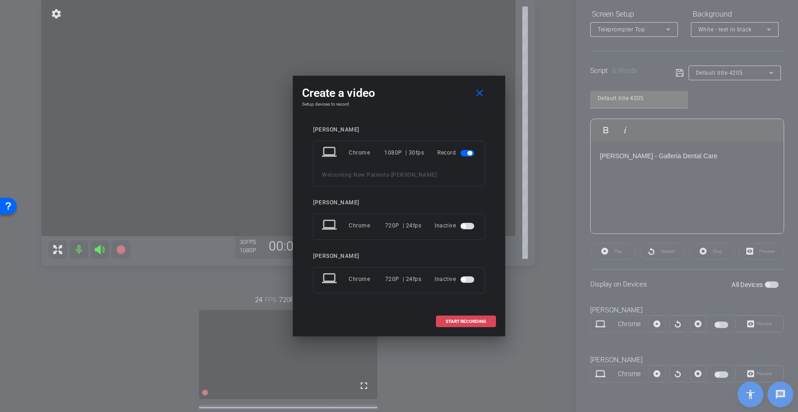
click at [469, 323] on span "START RECORDING" at bounding box center [465, 321] width 41 height 5
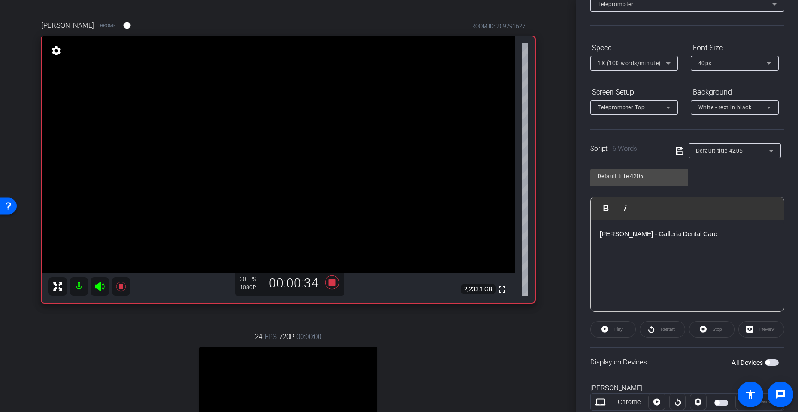
scroll to position [0, 0]
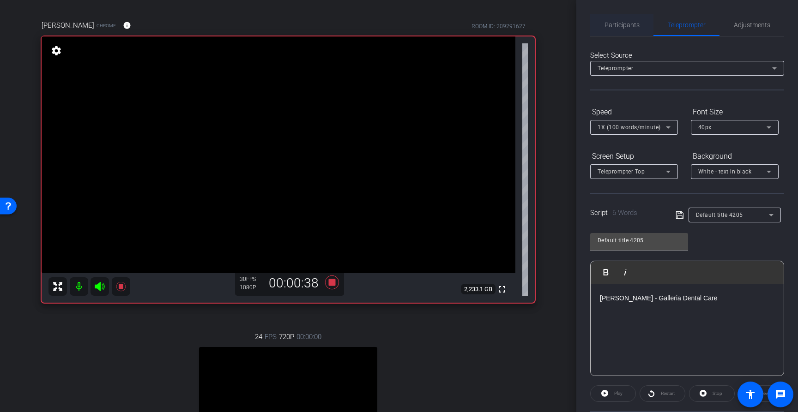
click at [624, 29] on span "Participants" at bounding box center [621, 25] width 35 height 22
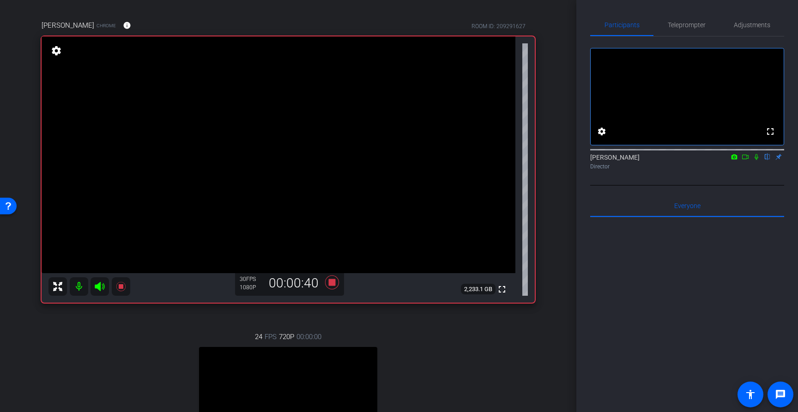
click at [756, 160] on icon at bounding box center [756, 157] width 4 height 6
click at [758, 25] on span "Adjustments" at bounding box center [751, 25] width 36 height 6
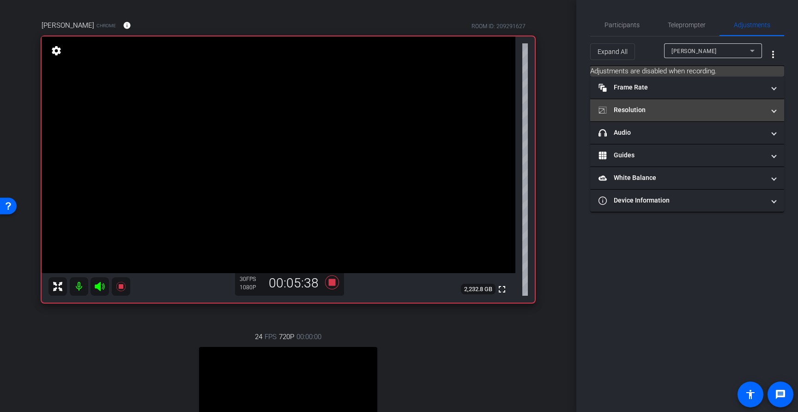
click at [772, 113] on span at bounding box center [774, 110] width 4 height 10
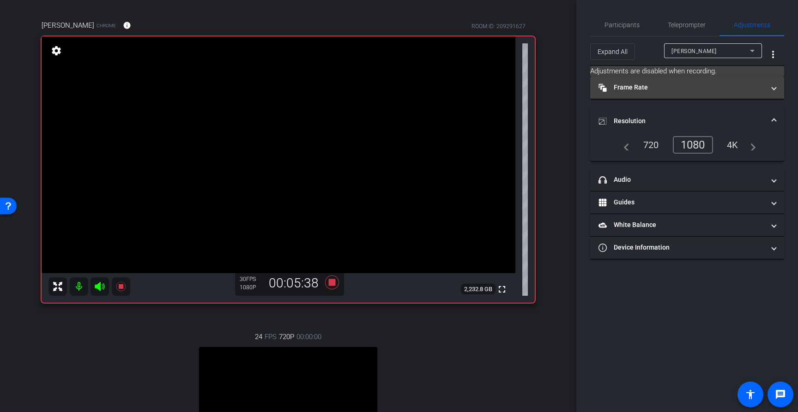
click at [773, 90] on span at bounding box center [774, 88] width 4 height 10
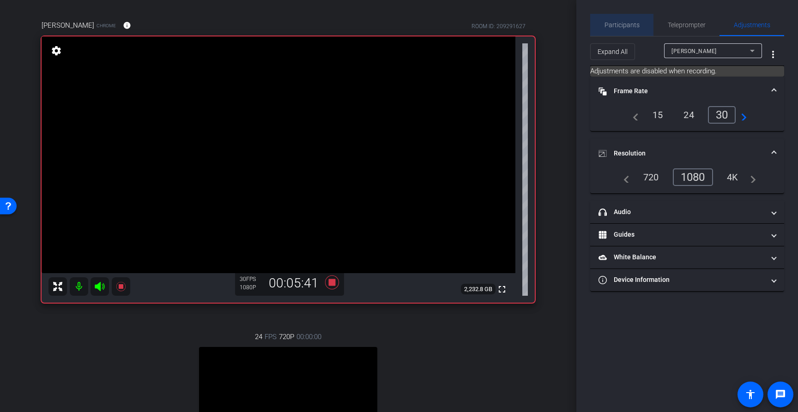
click at [641, 25] on div "Participants" at bounding box center [621, 25] width 63 height 22
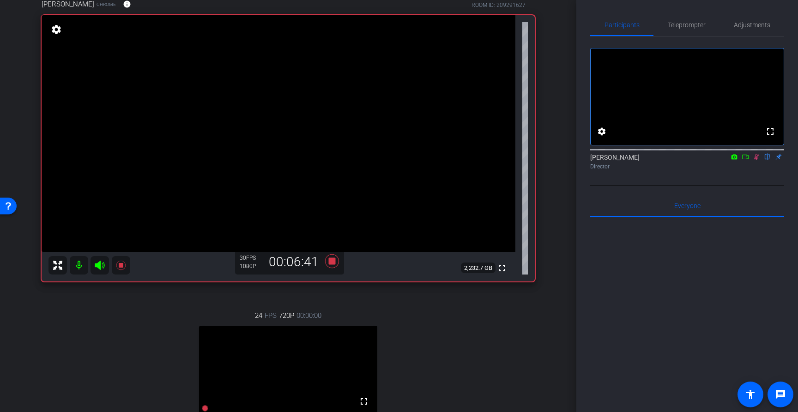
scroll to position [86, 0]
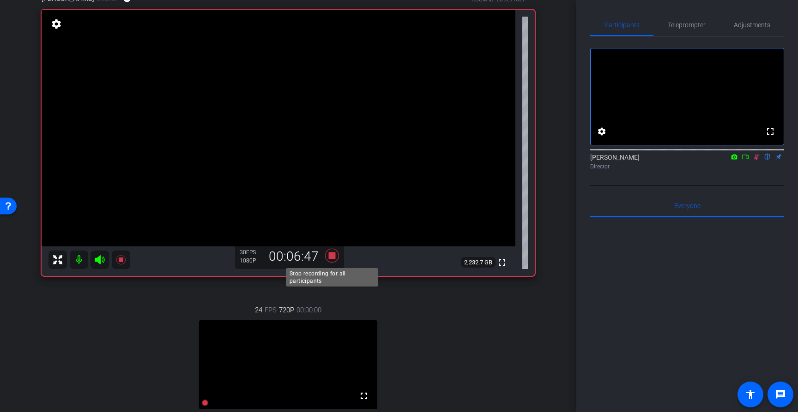
click at [332, 253] on icon at bounding box center [332, 256] width 14 height 14
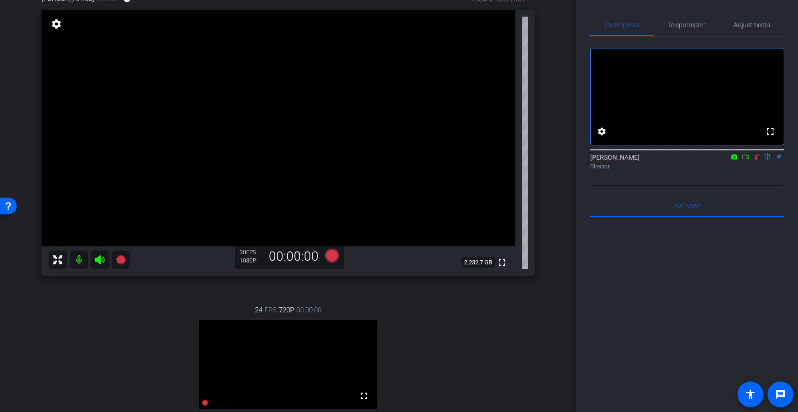
click at [755, 160] on icon at bounding box center [755, 157] width 7 height 6
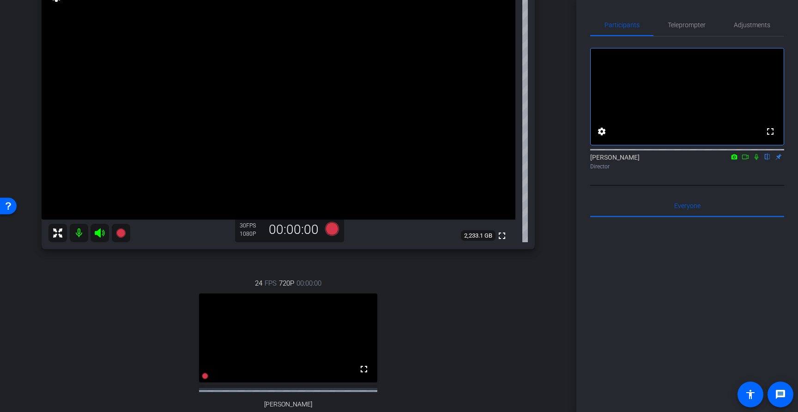
scroll to position [102, 0]
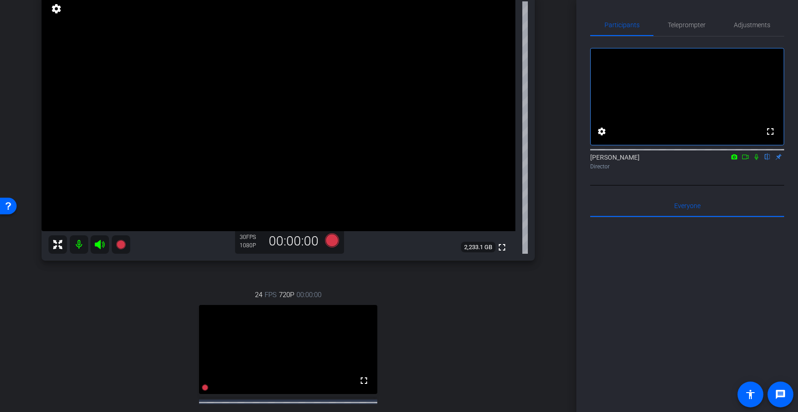
click at [756, 160] on icon at bounding box center [755, 157] width 7 height 6
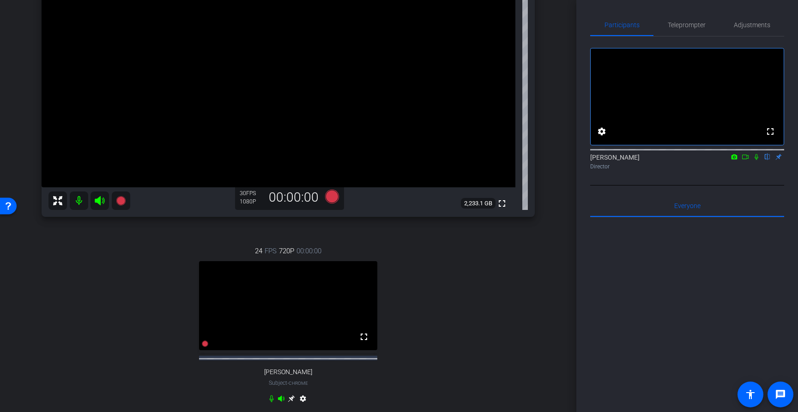
scroll to position [139, 0]
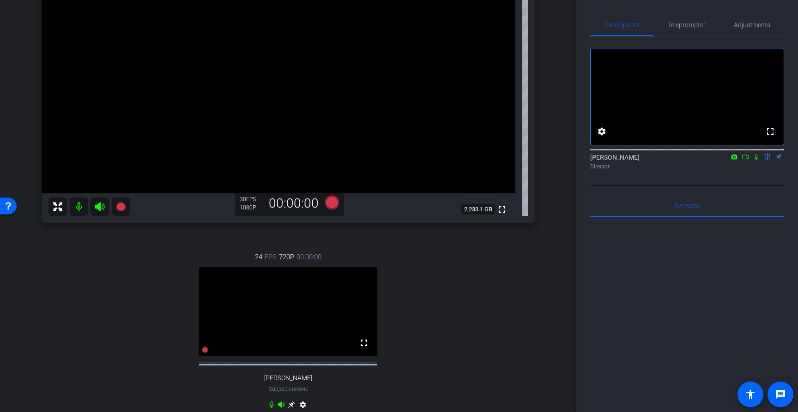
click at [757, 160] on icon at bounding box center [755, 157] width 7 height 6
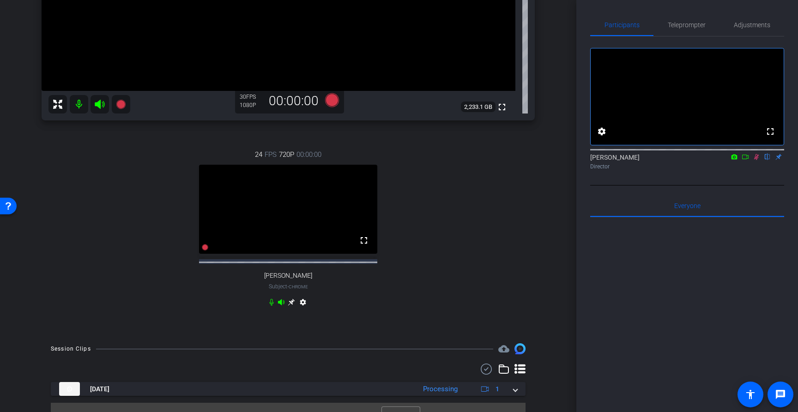
scroll to position [267, 0]
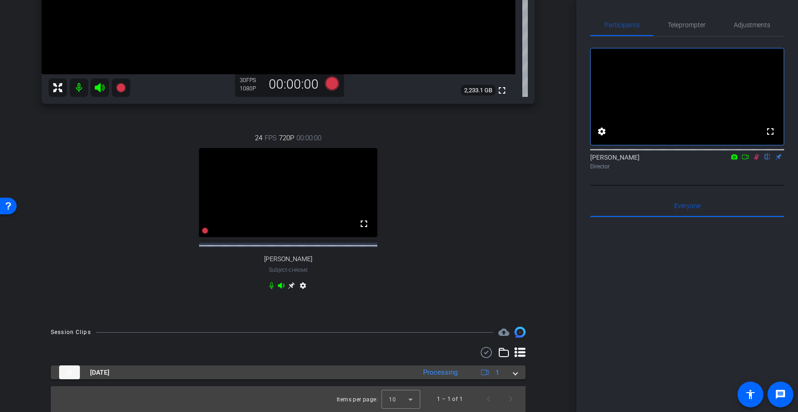
click at [516, 374] on span at bounding box center [515, 373] width 4 height 10
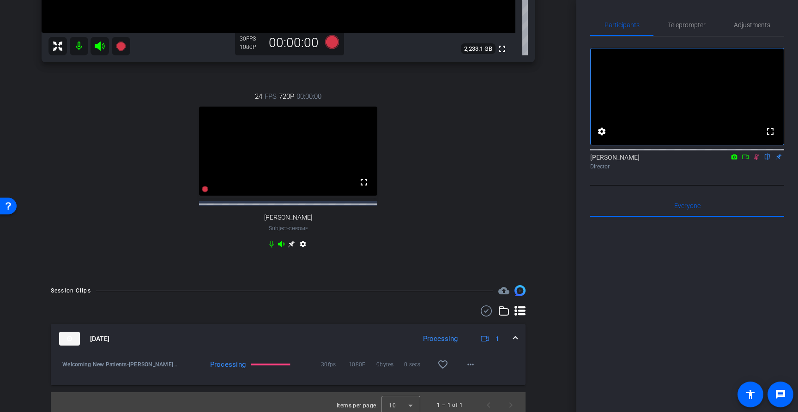
scroll to position [314, 0]
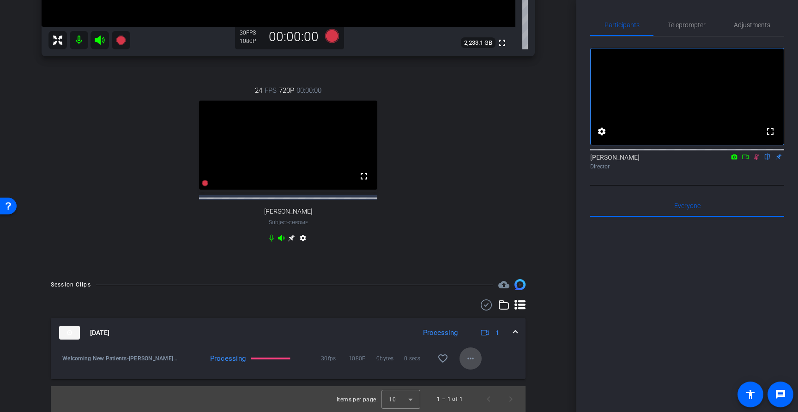
click at [473, 362] on mat-icon "more_horiz" at bounding box center [470, 358] width 11 height 11
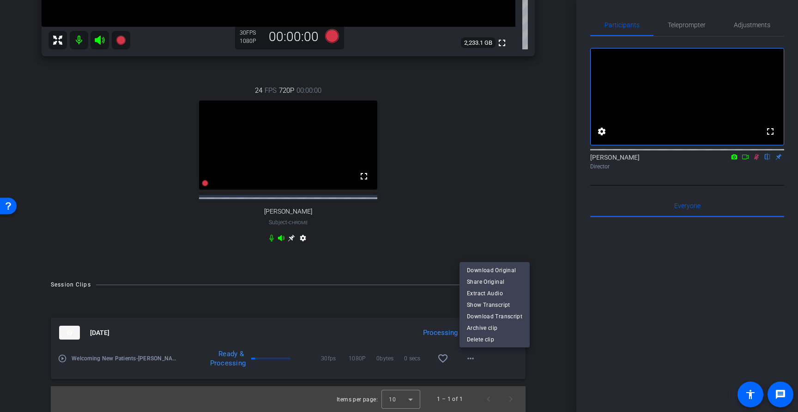
click at [758, 168] on div at bounding box center [399, 206] width 798 height 412
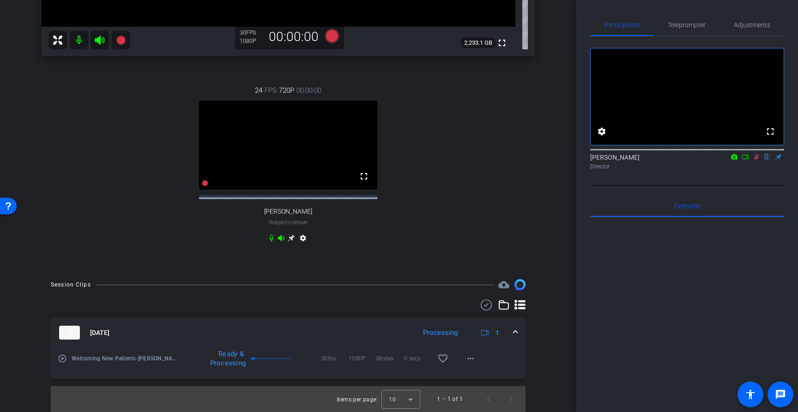
click at [757, 160] on icon at bounding box center [756, 157] width 5 height 6
click at [471, 354] on mat-icon "more_horiz" at bounding box center [470, 358] width 11 height 11
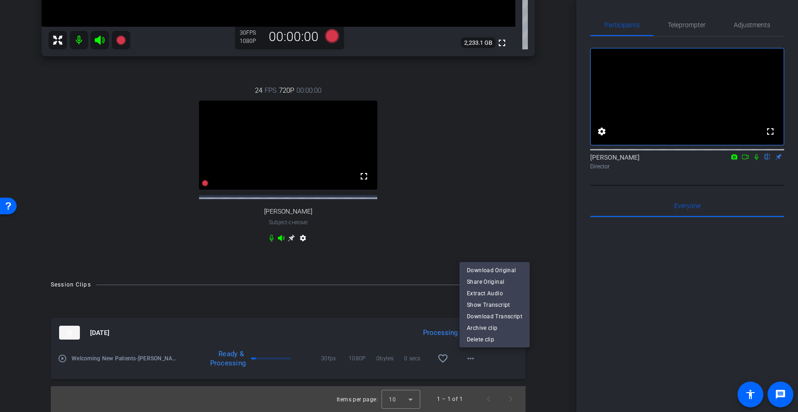
click at [438, 300] on div at bounding box center [399, 206] width 798 height 412
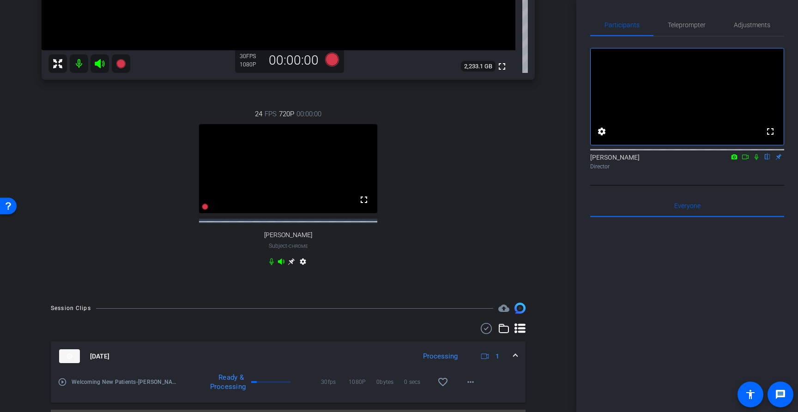
scroll to position [102, 0]
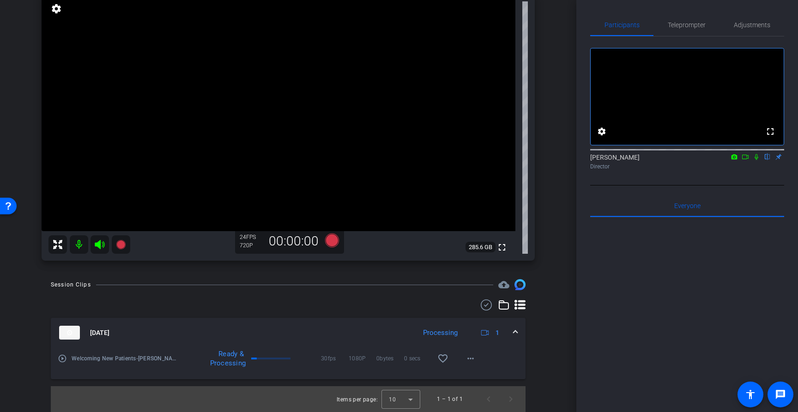
click at [755, 160] on icon at bounding box center [755, 157] width 7 height 6
click at [757, 160] on icon at bounding box center [756, 157] width 5 height 6
click at [466, 358] on mat-icon "more_horiz" at bounding box center [470, 358] width 11 height 11
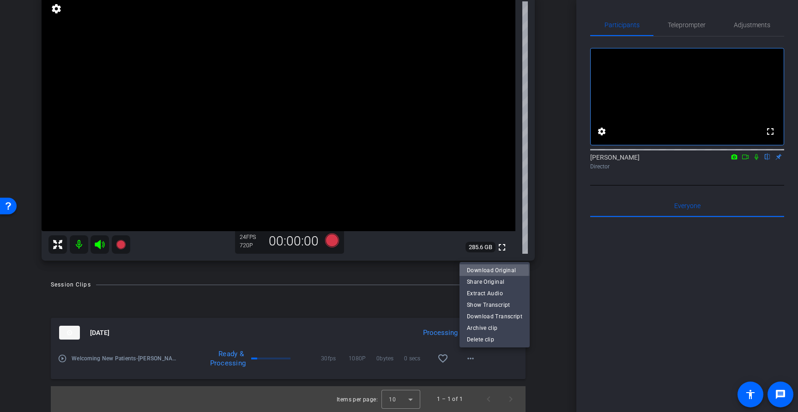
click at [480, 272] on span "Download Original" at bounding box center [494, 270] width 55 height 11
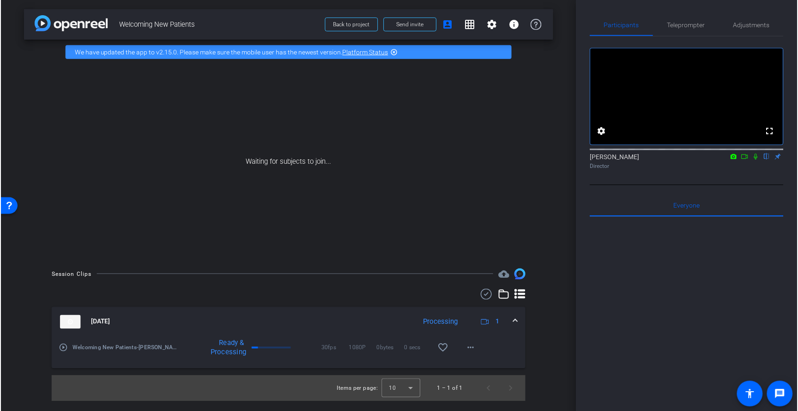
scroll to position [0, 0]
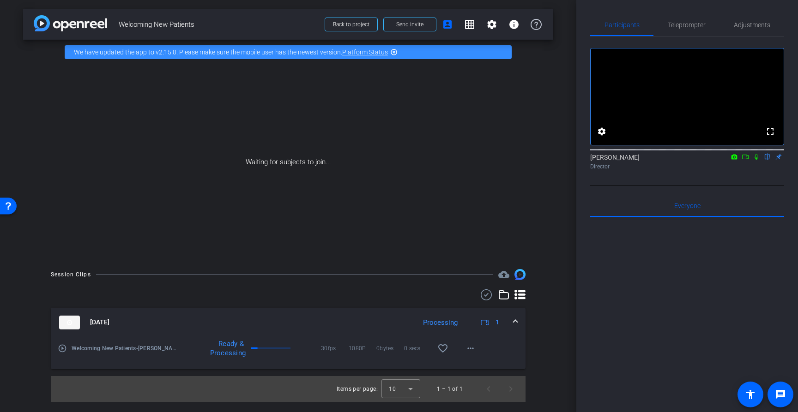
click at [756, 160] on icon at bounding box center [755, 157] width 7 height 6
click at [743, 160] on icon at bounding box center [744, 157] width 7 height 6
click at [475, 348] on mat-icon "more_horiz" at bounding box center [470, 348] width 11 height 11
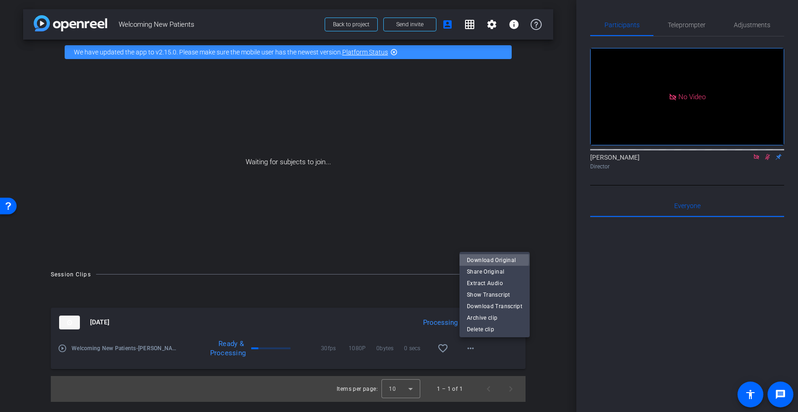
click at [487, 259] on span "Download Original" at bounding box center [494, 260] width 55 height 11
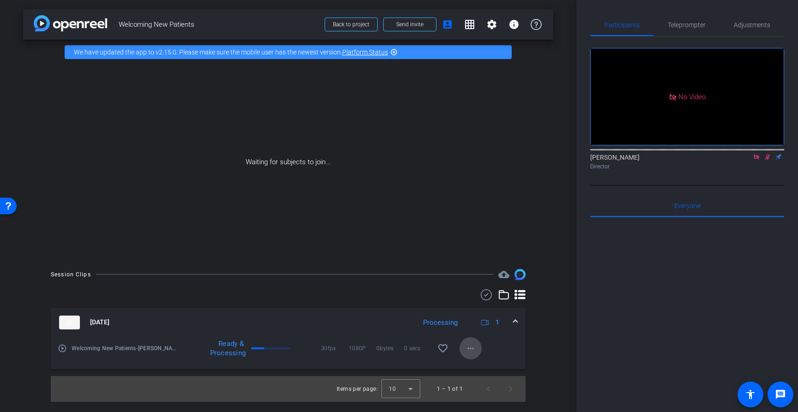
click at [471, 350] on mat-icon "more_horiz" at bounding box center [470, 348] width 11 height 11
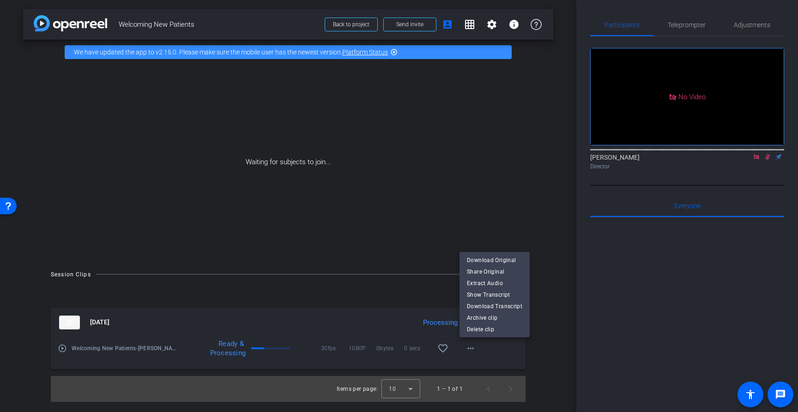
click at [539, 352] on div at bounding box center [399, 206] width 798 height 412
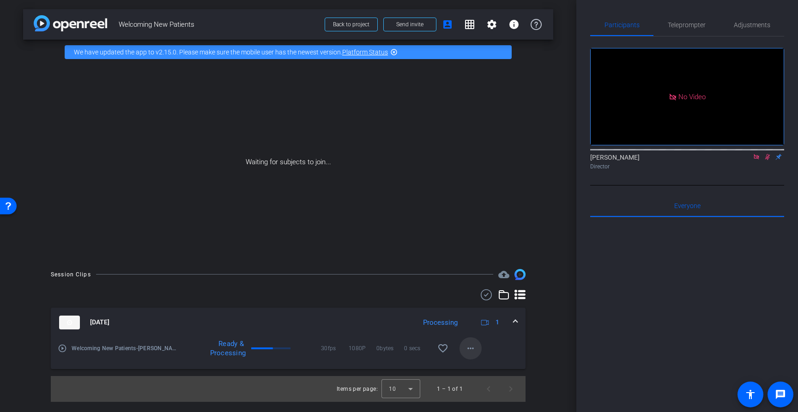
click at [468, 350] on mat-icon "more_horiz" at bounding box center [470, 348] width 11 height 11
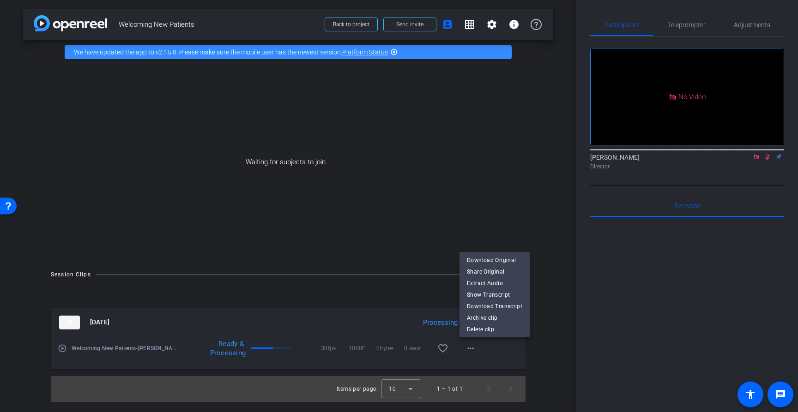
click at [526, 350] on div at bounding box center [399, 206] width 798 height 412
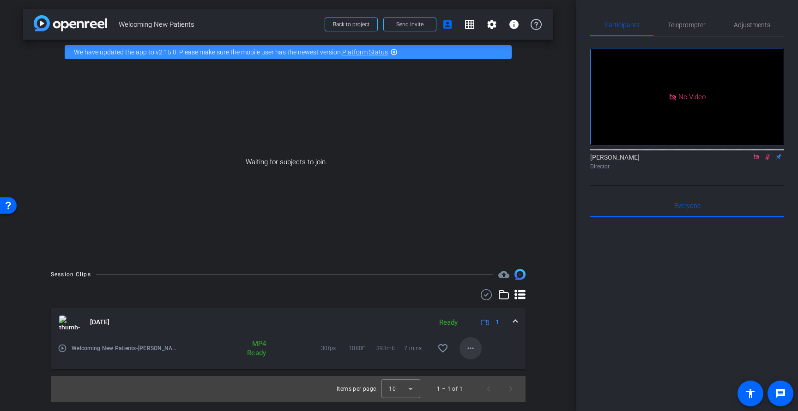
click at [472, 351] on mat-icon "more_horiz" at bounding box center [470, 348] width 11 height 11
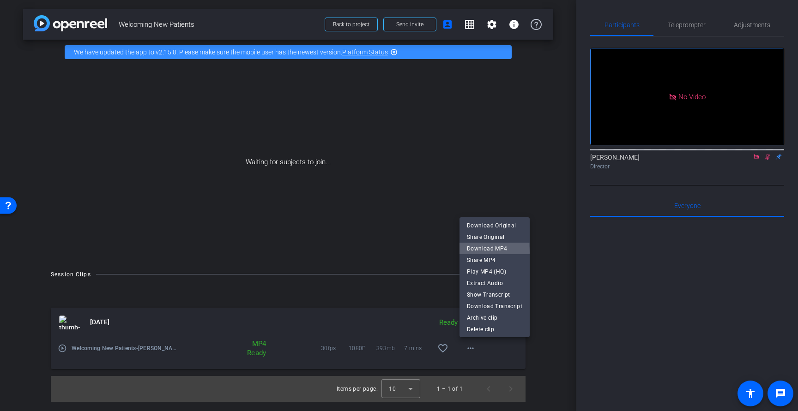
click at [486, 252] on span "Download MP4" at bounding box center [494, 248] width 55 height 11
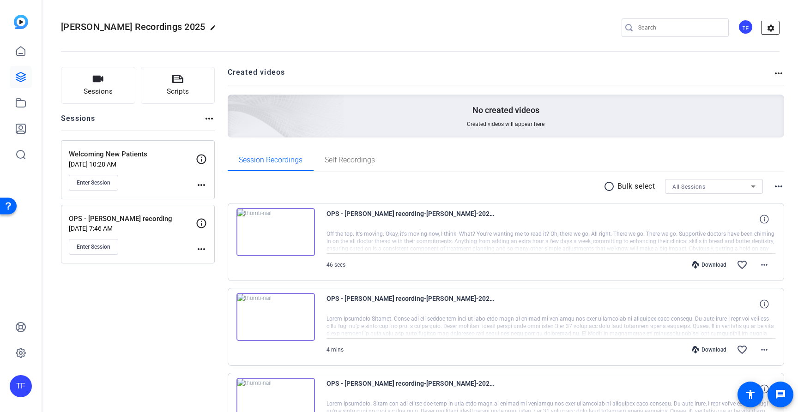
click at [768, 29] on mat-icon "settings" at bounding box center [770, 28] width 18 height 14
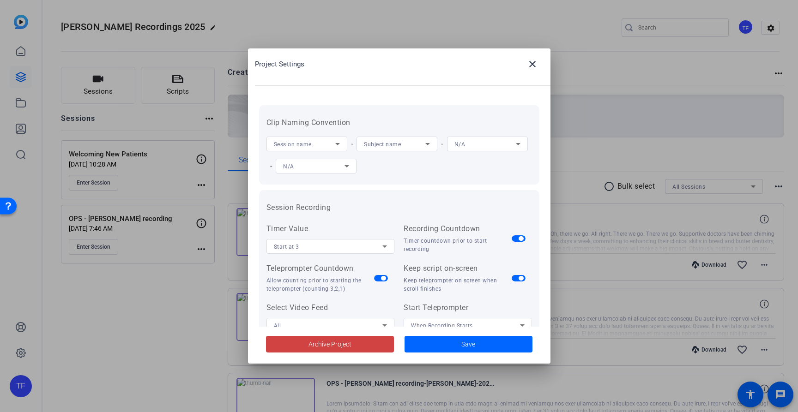
click at [745, 30] on div at bounding box center [399, 206] width 798 height 412
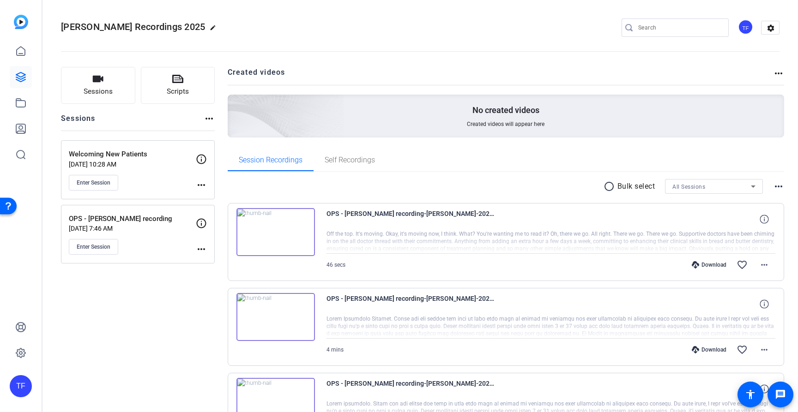
click at [745, 30] on div "TF" at bounding box center [745, 26] width 15 height 15
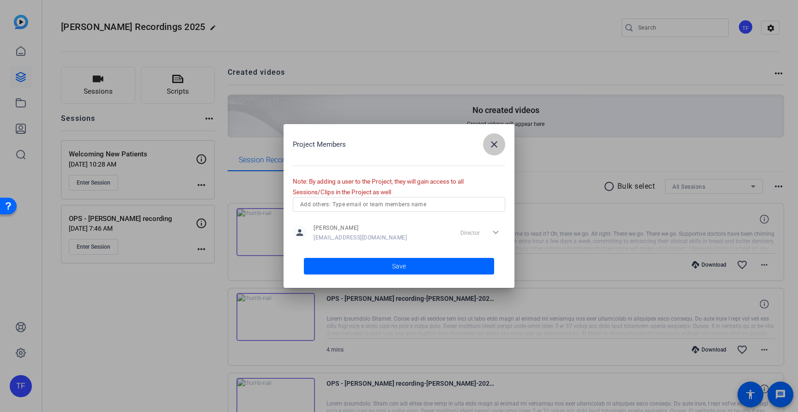
click at [494, 148] on mat-icon "close" at bounding box center [493, 144] width 11 height 11
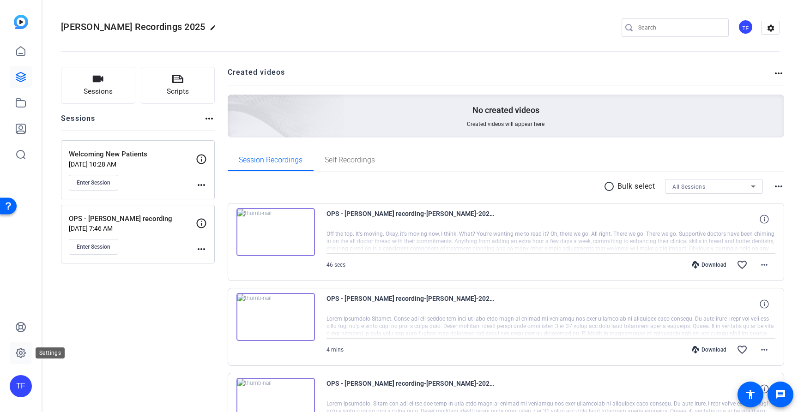
click at [18, 353] on icon at bounding box center [20, 353] width 11 height 11
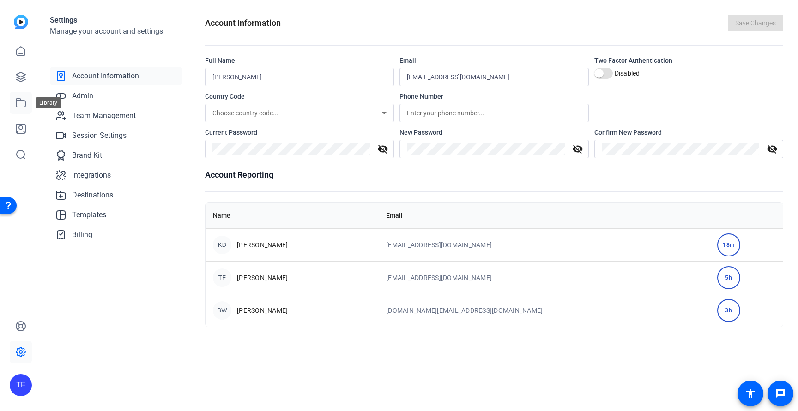
click at [25, 104] on icon at bounding box center [20, 103] width 9 height 8
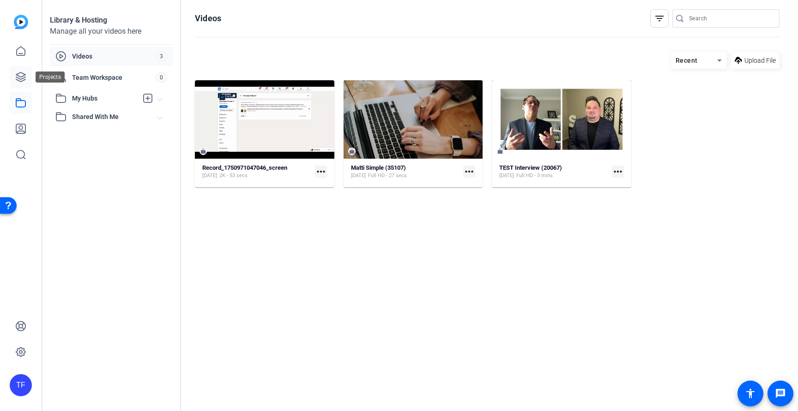
click at [24, 78] on icon at bounding box center [20, 77] width 11 height 11
